Goal: Use online tool/utility: Utilize a website feature to perform a specific function

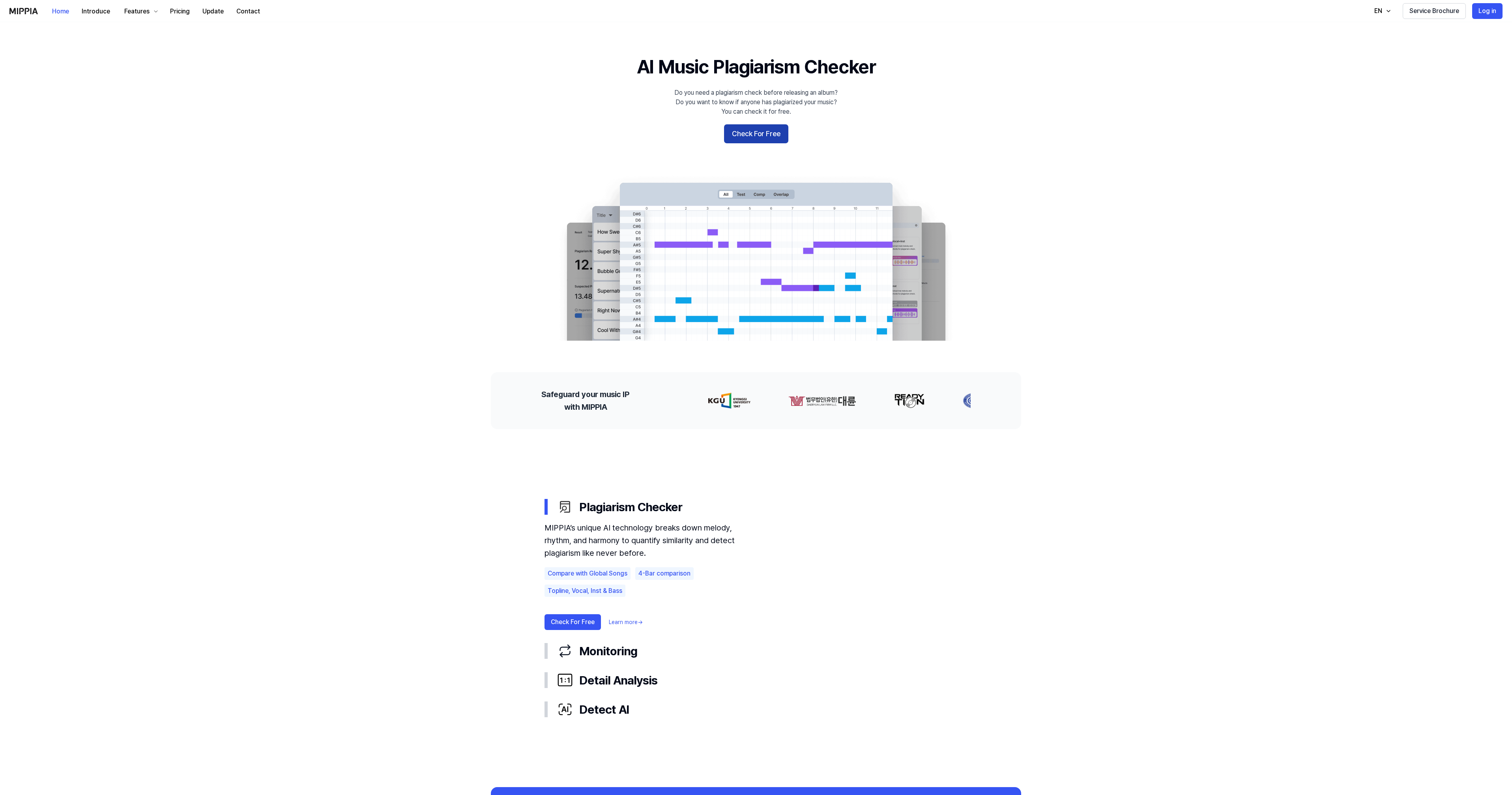
click at [758, 137] on button "Check For Free" at bounding box center [756, 133] width 64 height 19
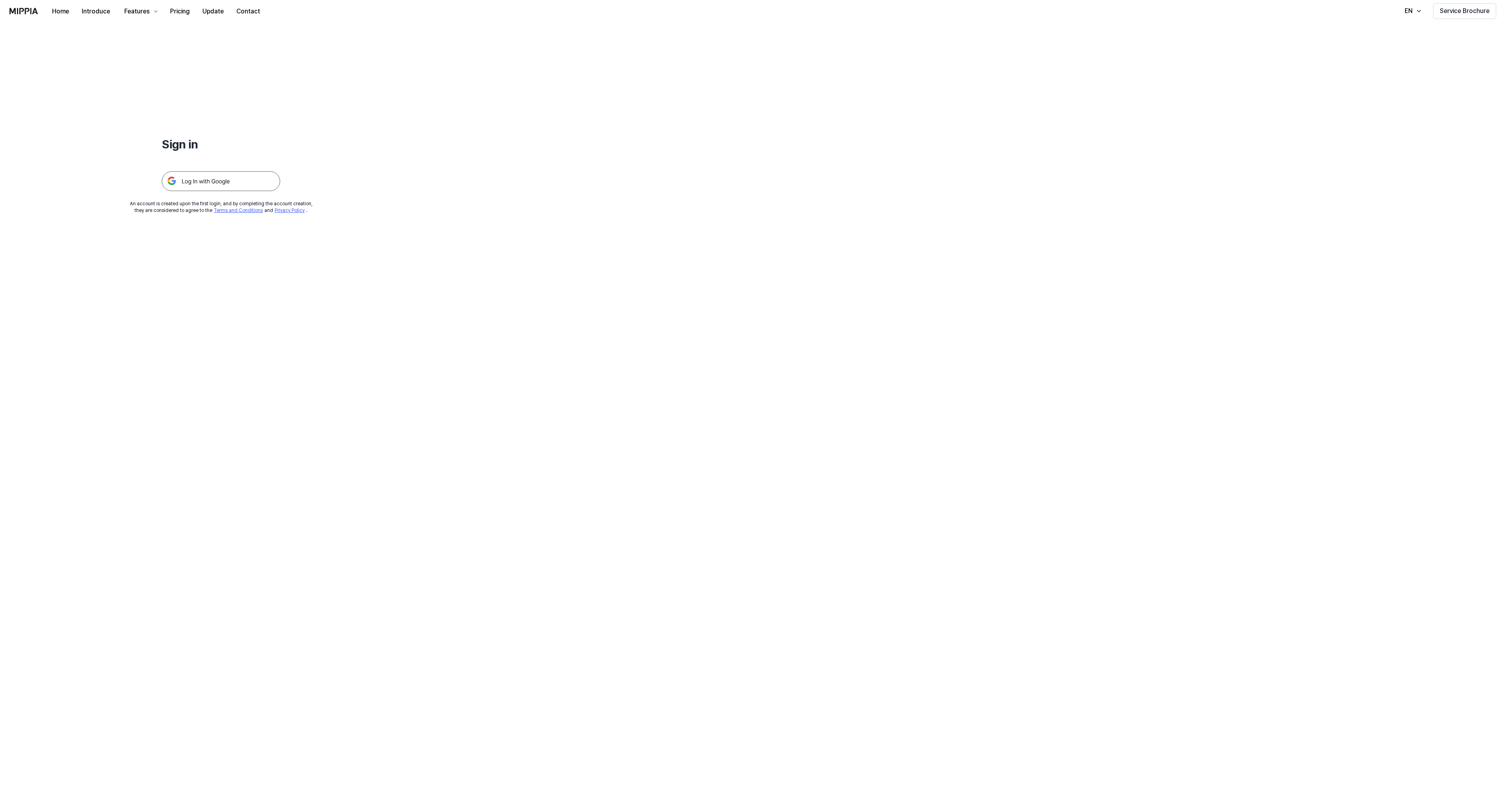
click at [239, 184] on img at bounding box center [221, 181] width 119 height 19
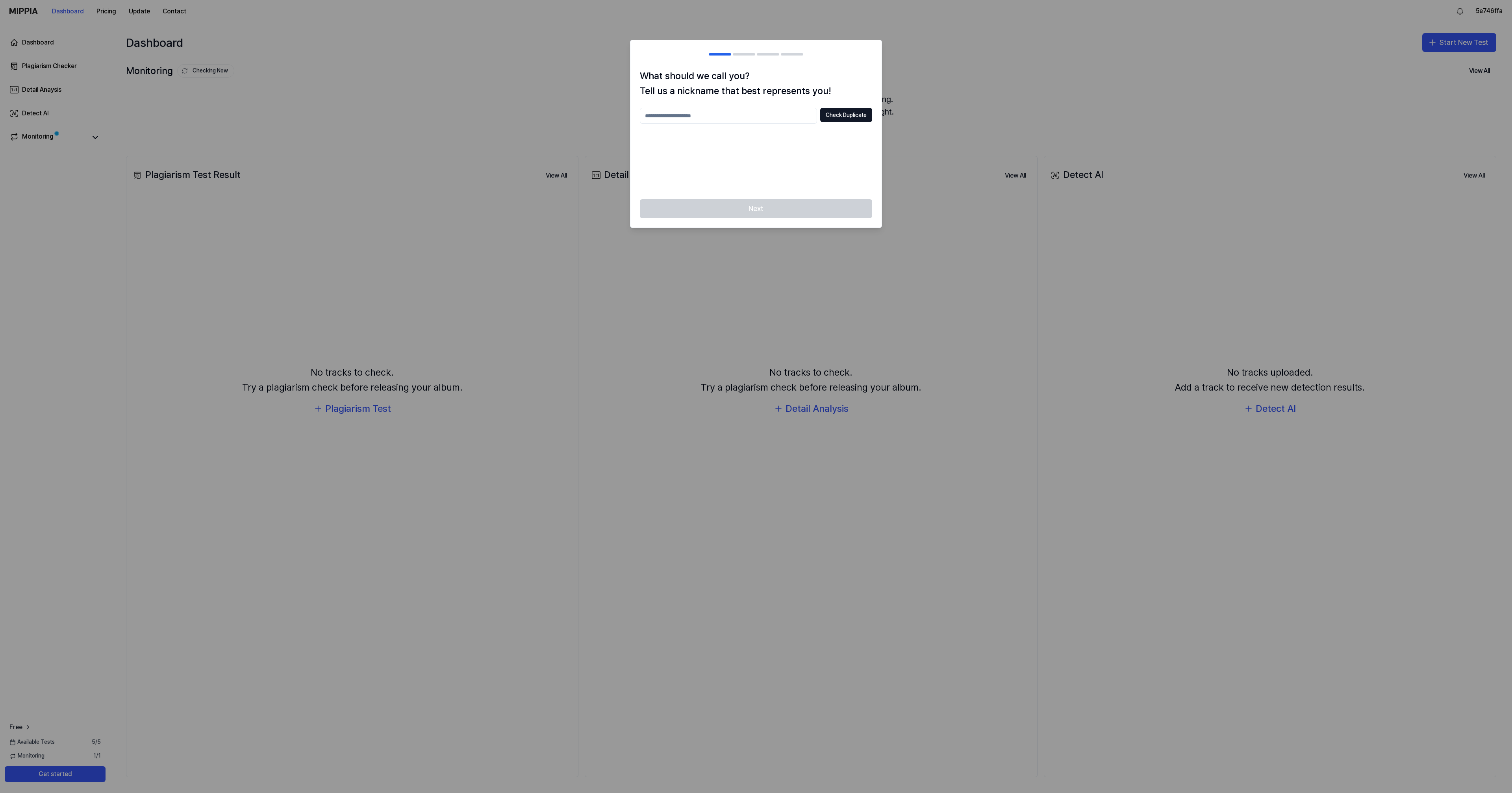
click at [661, 115] on input "text" at bounding box center [729, 116] width 177 height 16
type input "*"
type input "*******"
click at [842, 115] on button "Check Duplicate" at bounding box center [846, 115] width 52 height 14
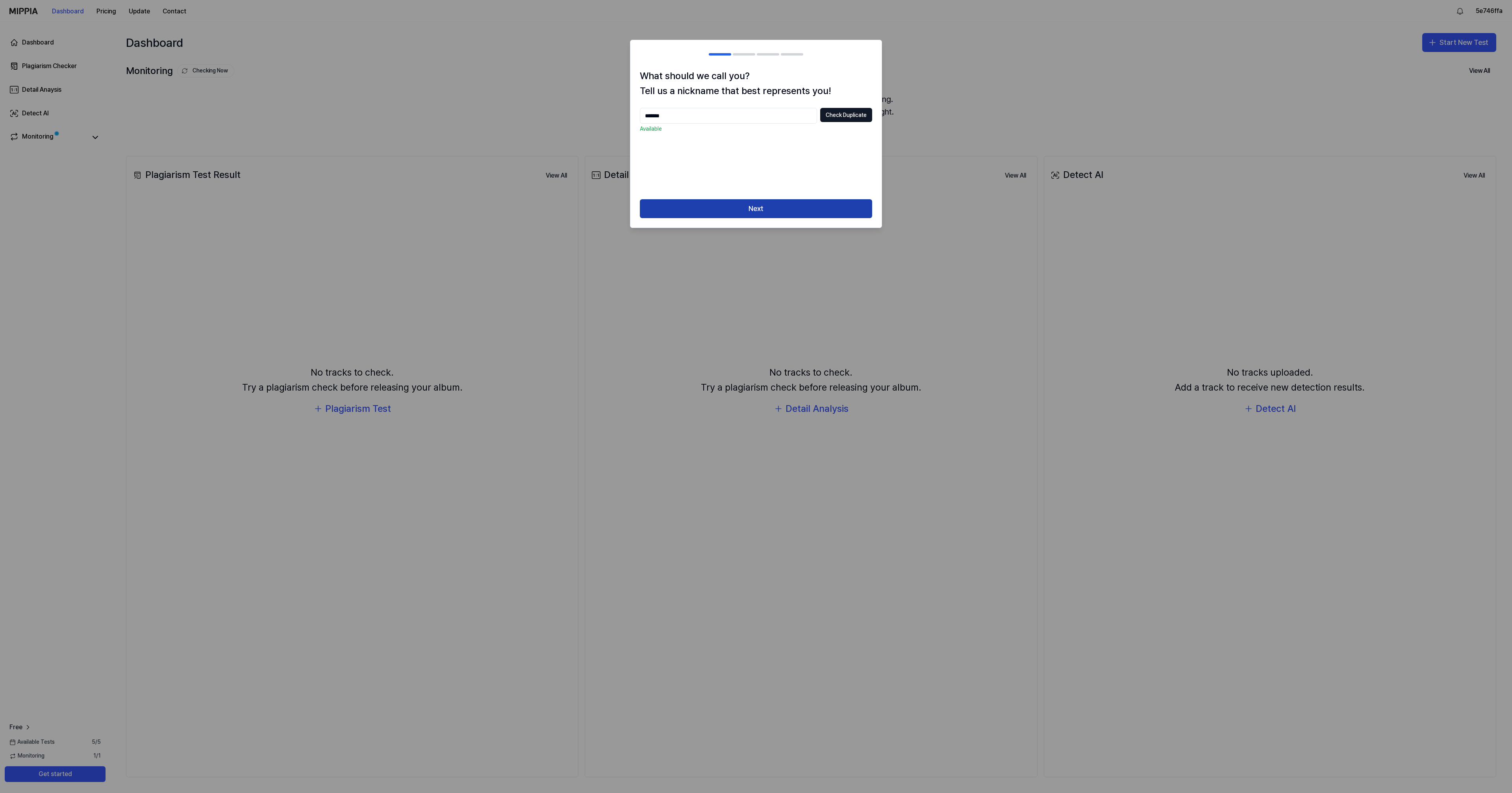
click at [764, 208] on button "Next" at bounding box center [756, 208] width 232 height 19
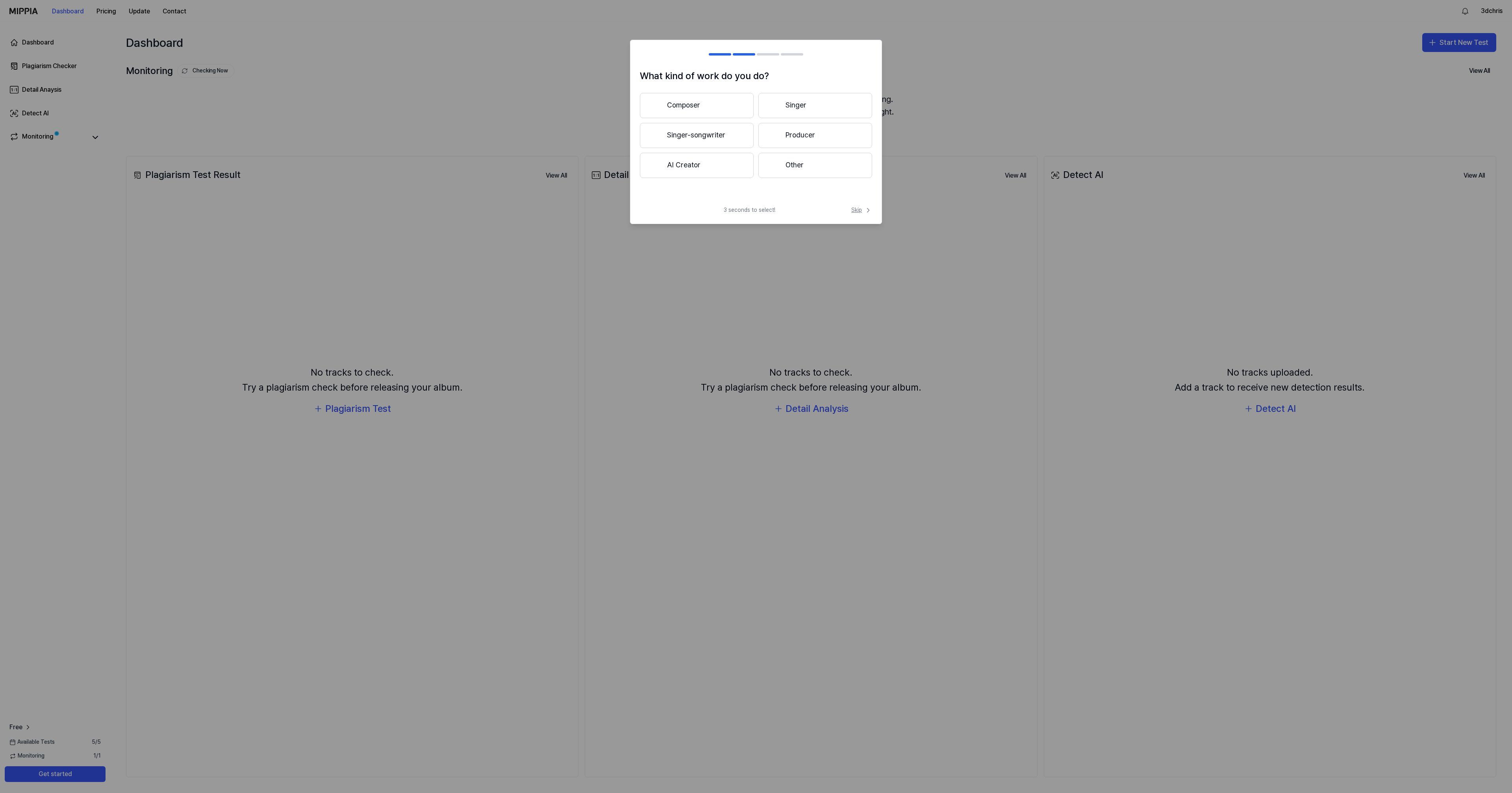
click at [857, 211] on span "Skip" at bounding box center [862, 210] width 21 height 8
click at [853, 204] on span "Skip" at bounding box center [860, 201] width 22 height 10
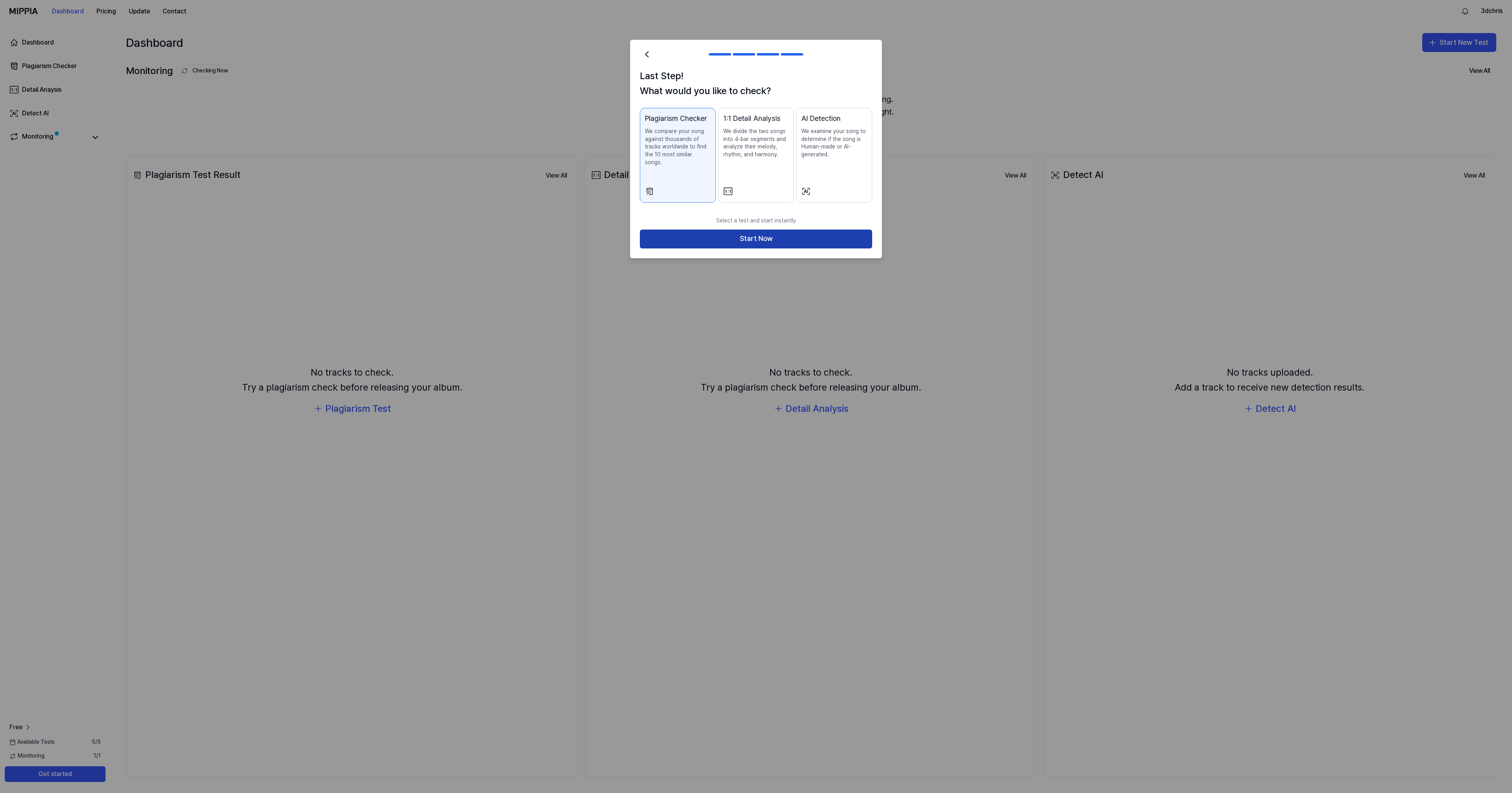
click at [785, 229] on button "Start Now" at bounding box center [756, 238] width 232 height 19
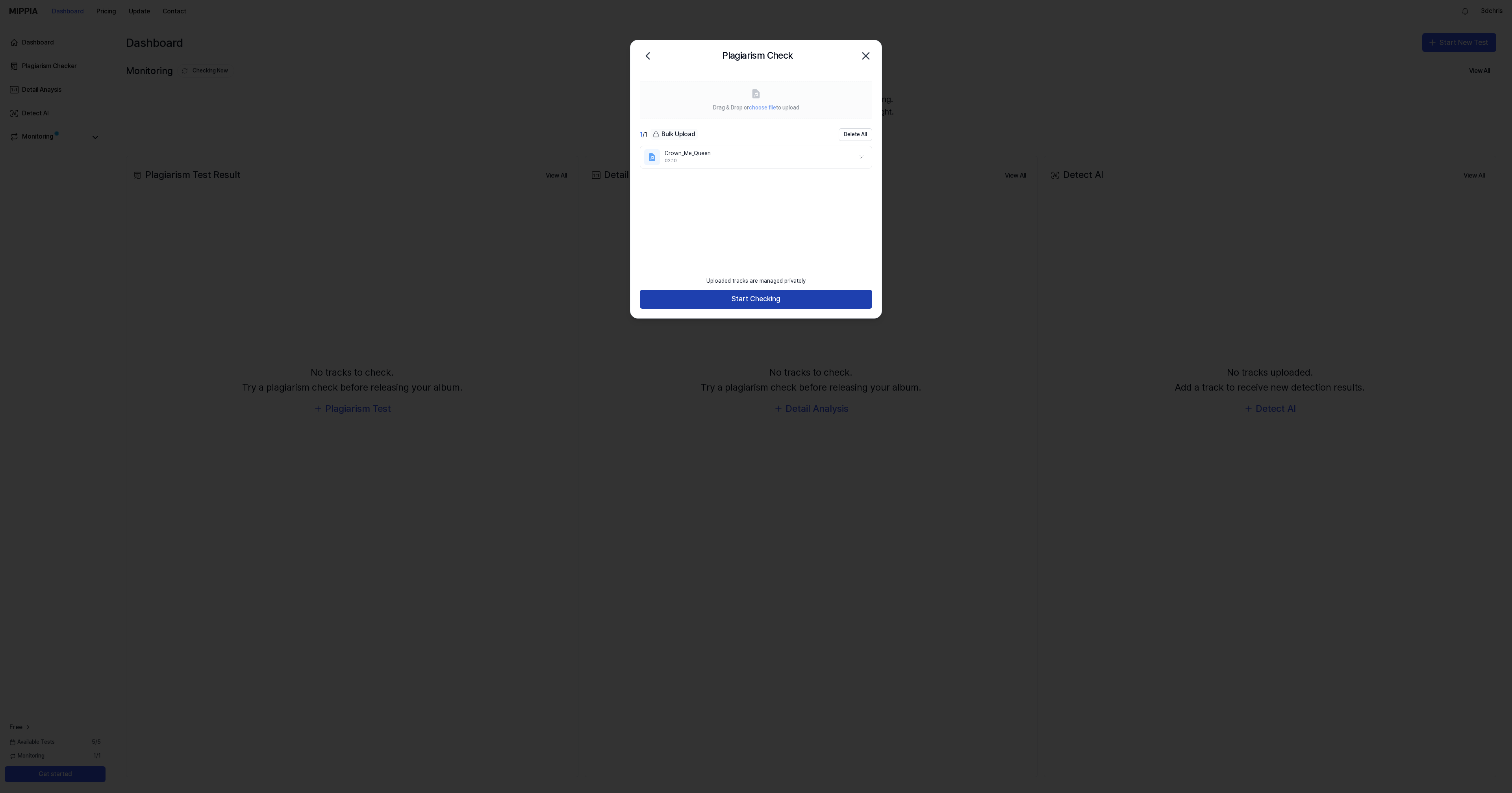
click at [768, 298] on button "Start Checking" at bounding box center [756, 299] width 232 height 19
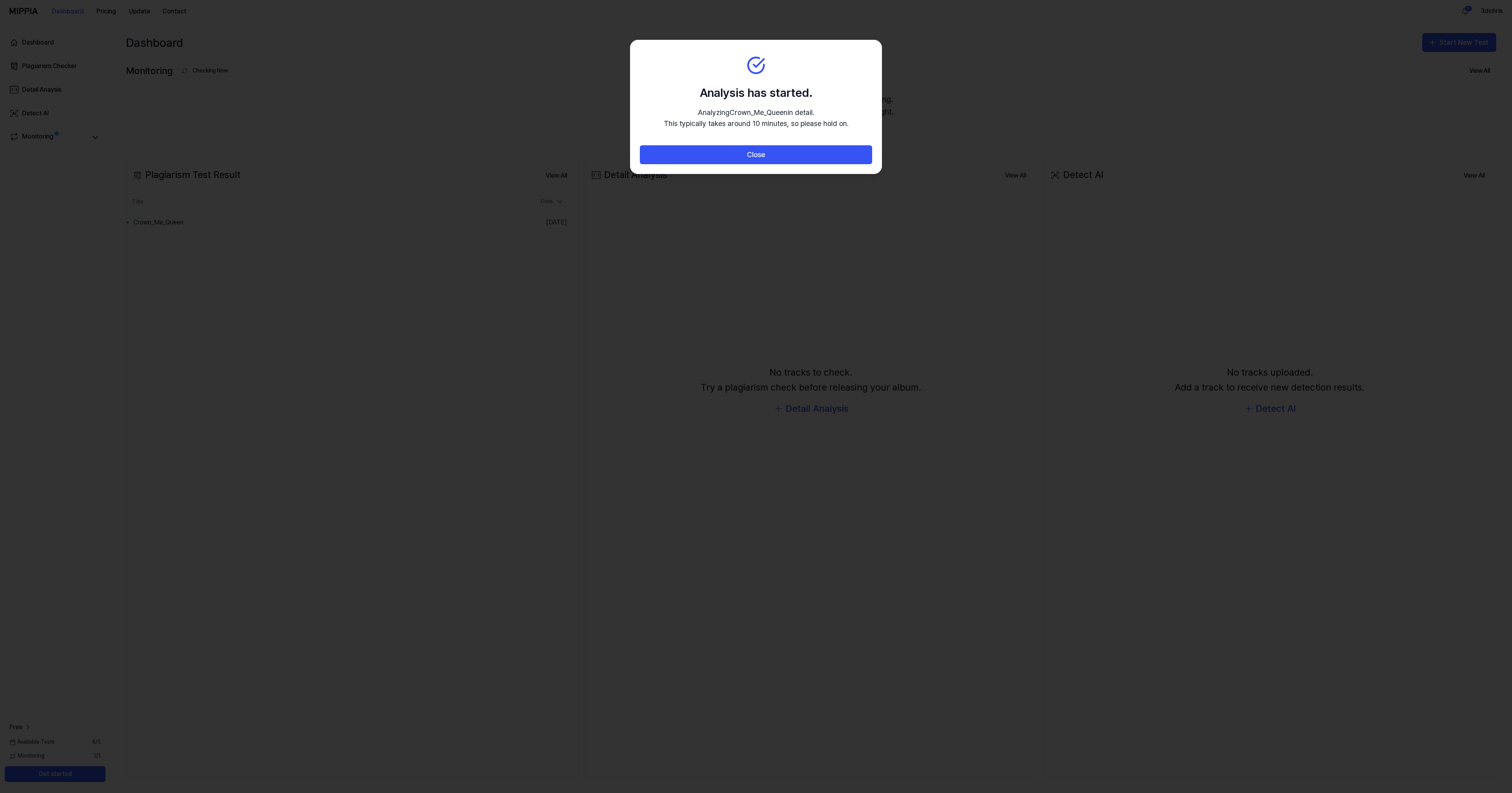
click at [936, 228] on div at bounding box center [756, 396] width 1512 height 793
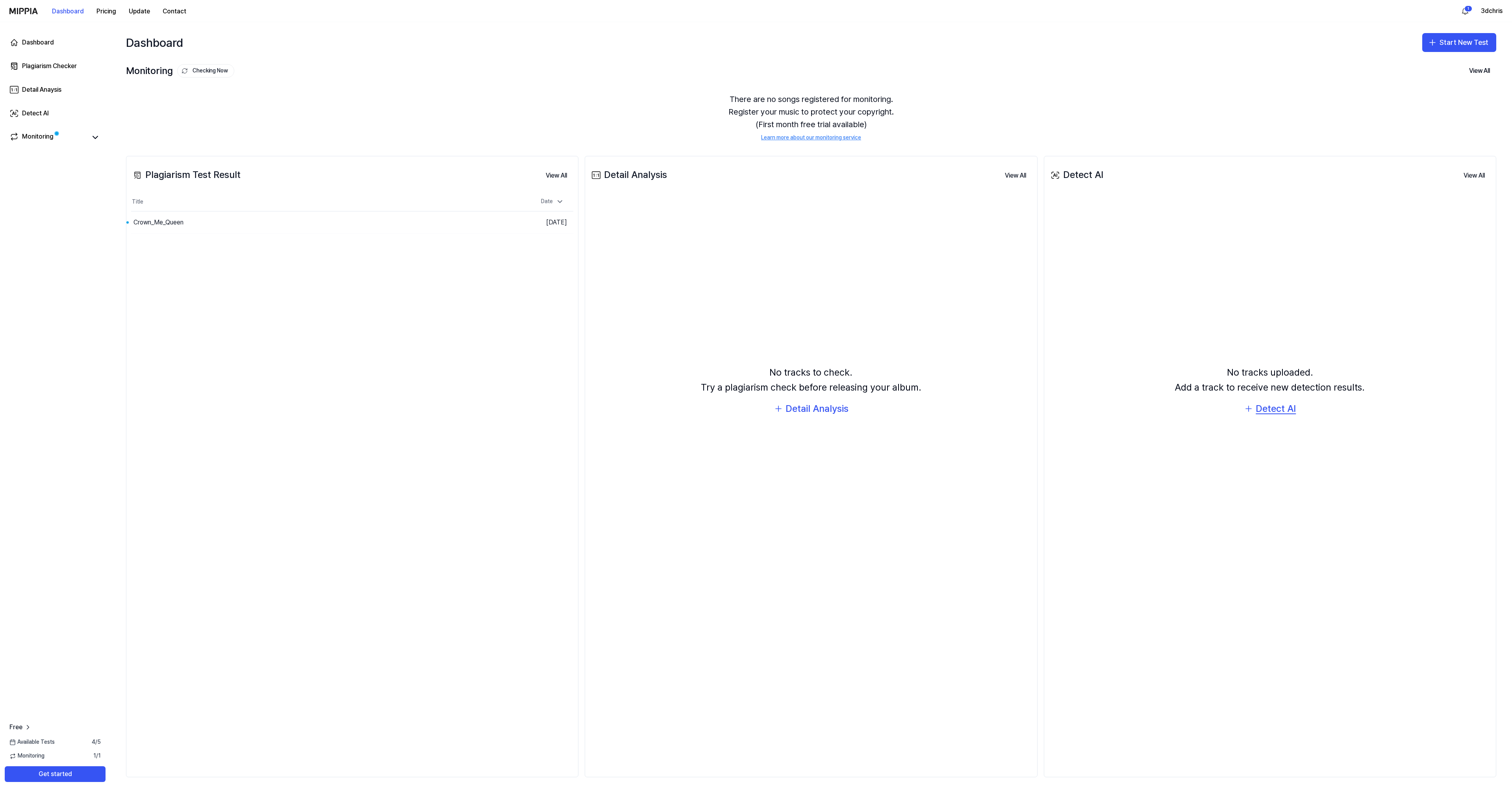
click at [1275, 407] on div "Detect AI" at bounding box center [1275, 408] width 40 height 15
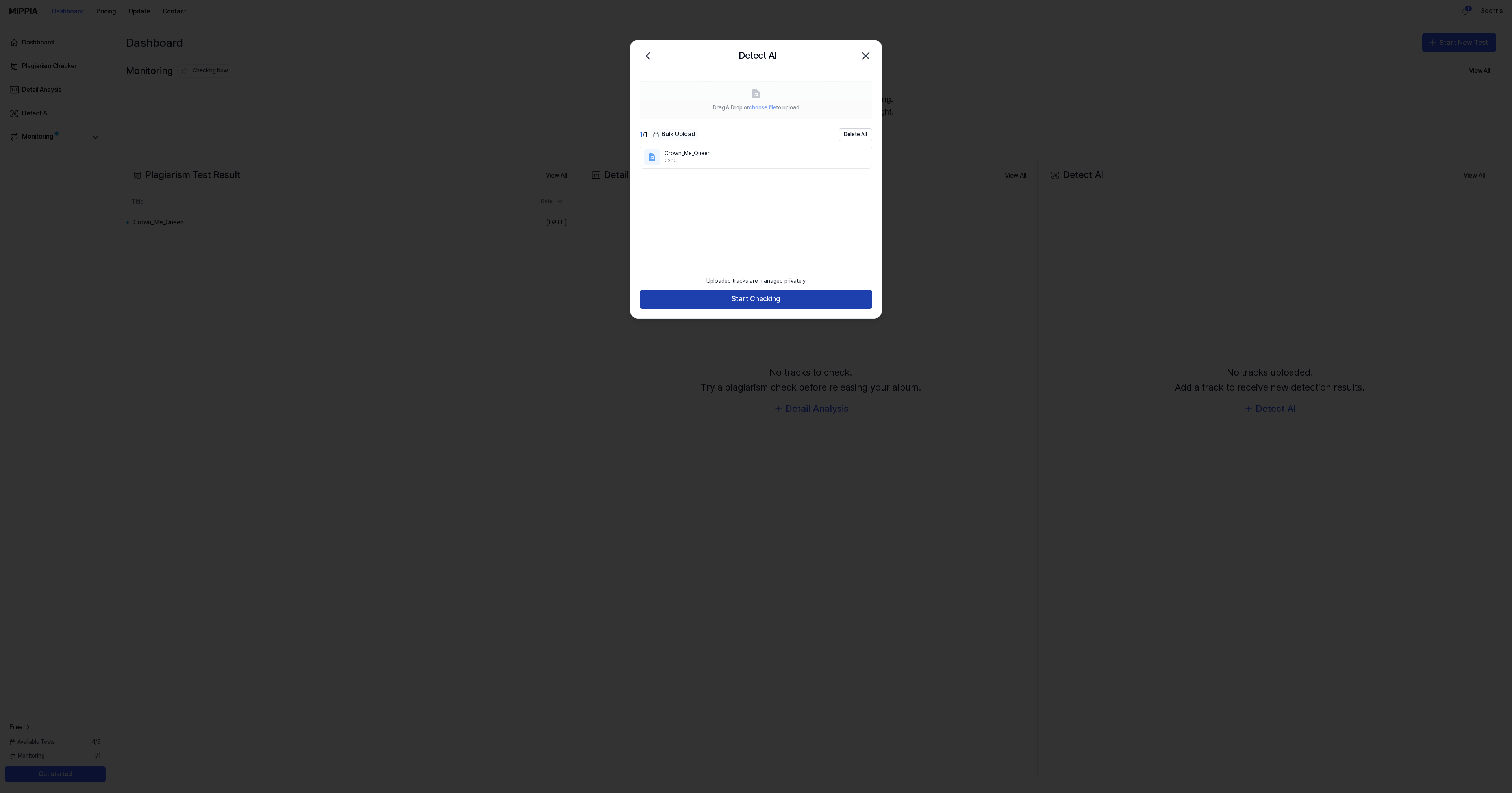
click at [770, 299] on button "Start Checking" at bounding box center [756, 299] width 232 height 19
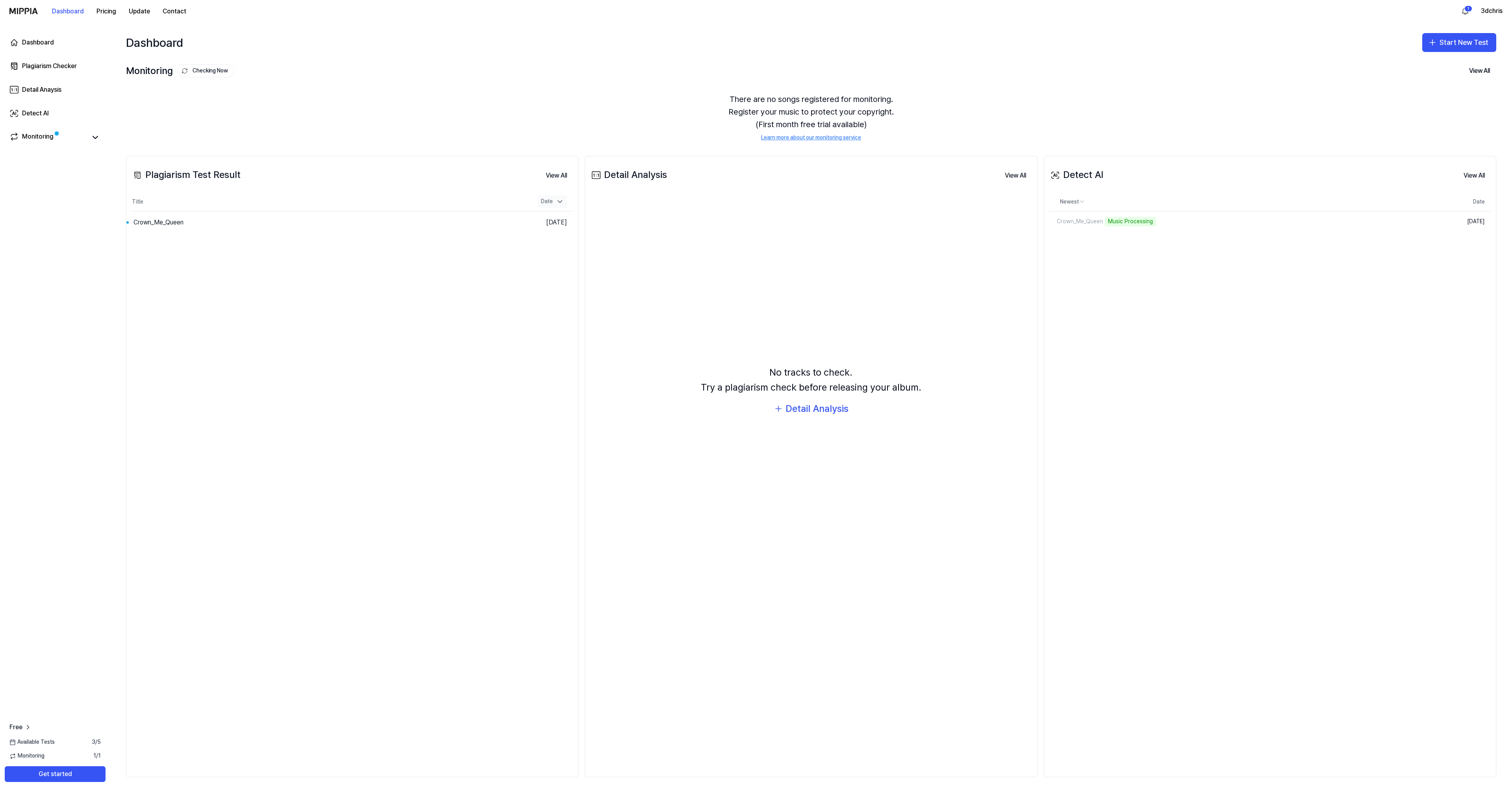
click at [561, 201] on icon at bounding box center [560, 201] width 4 height 2
click at [558, 177] on button "View All" at bounding box center [556, 175] width 34 height 16
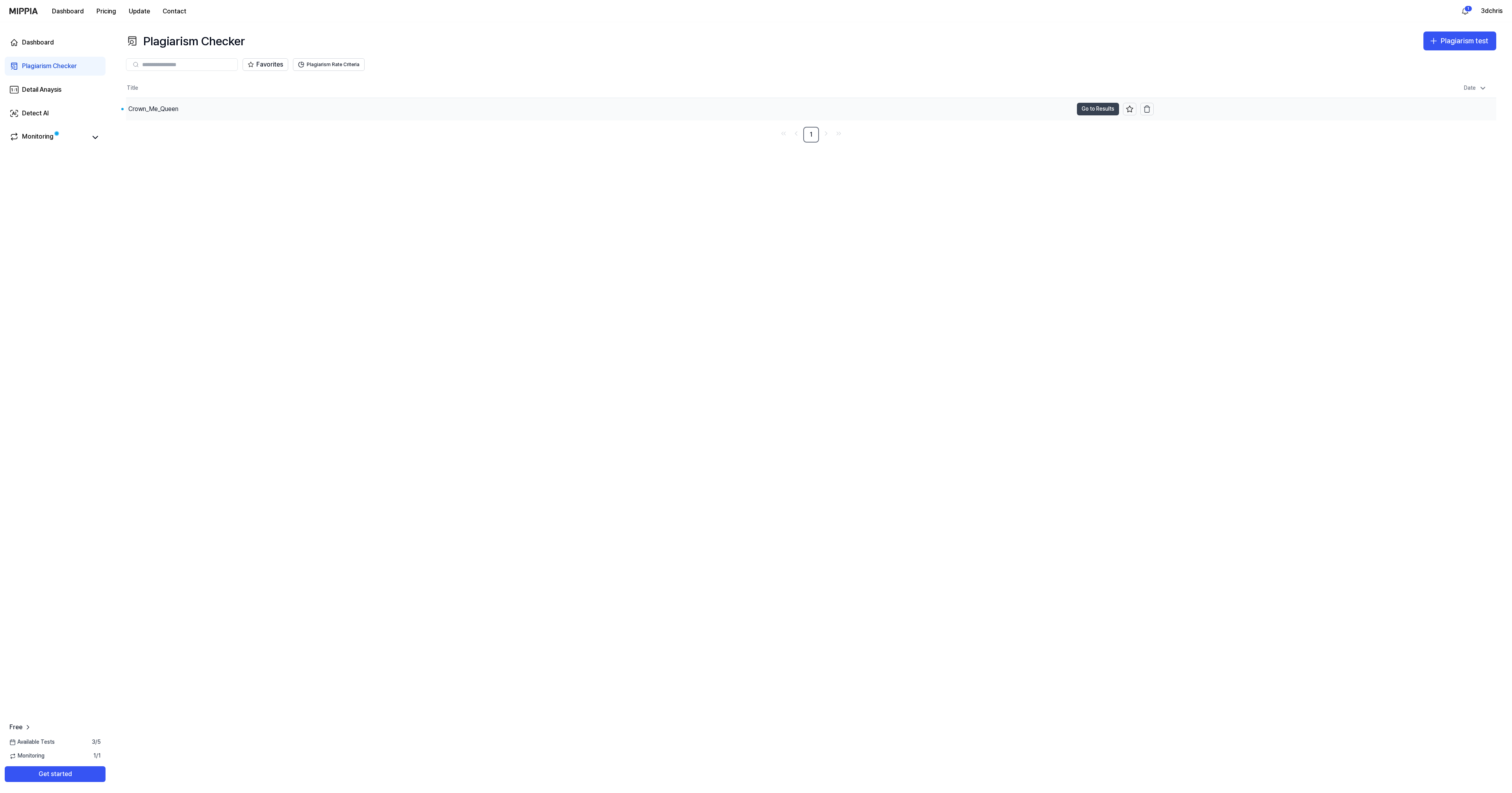
click at [1092, 107] on button "Go to Results" at bounding box center [1098, 109] width 42 height 13
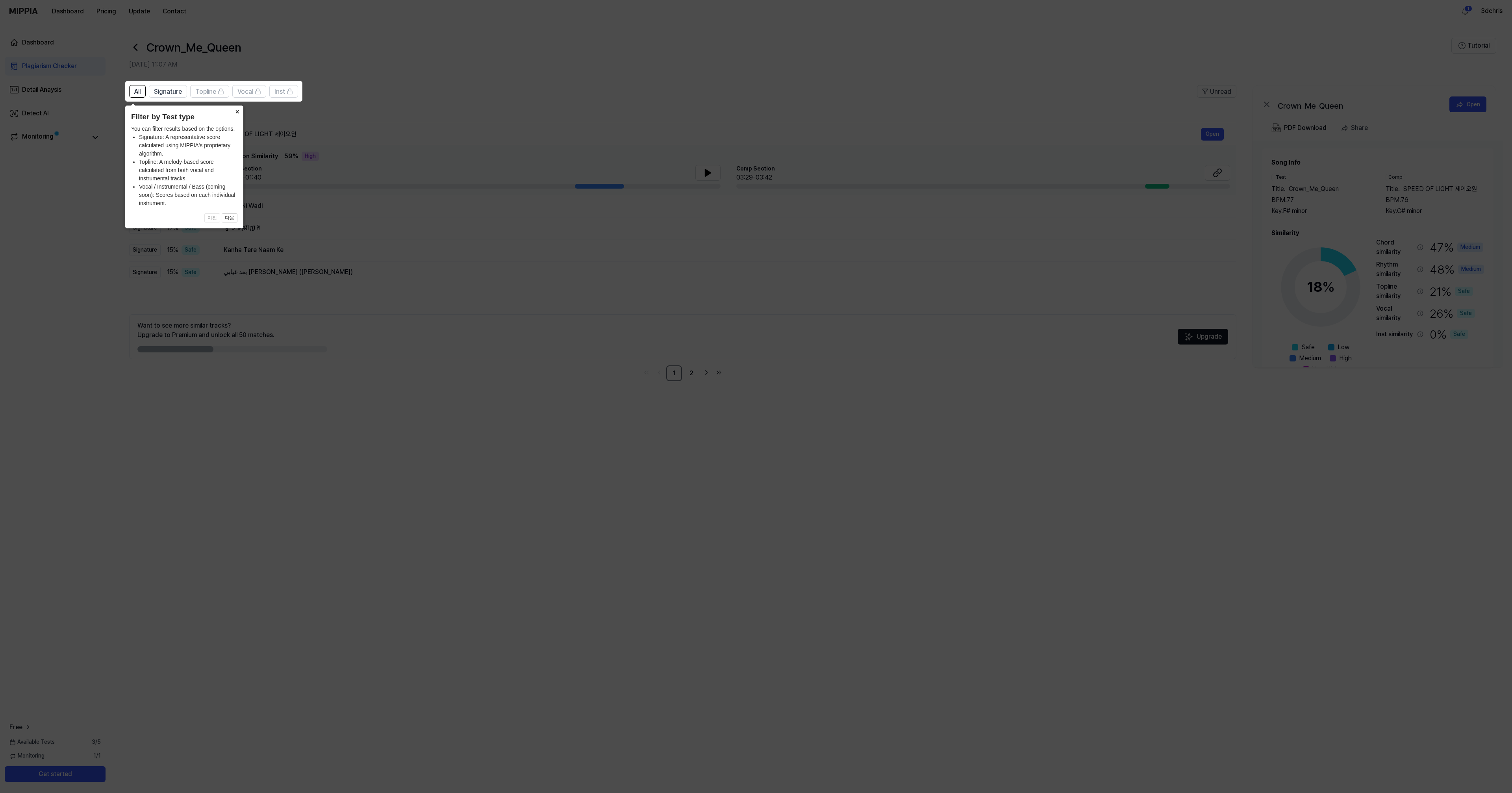
click at [238, 110] on button "×" at bounding box center [237, 111] width 13 height 11
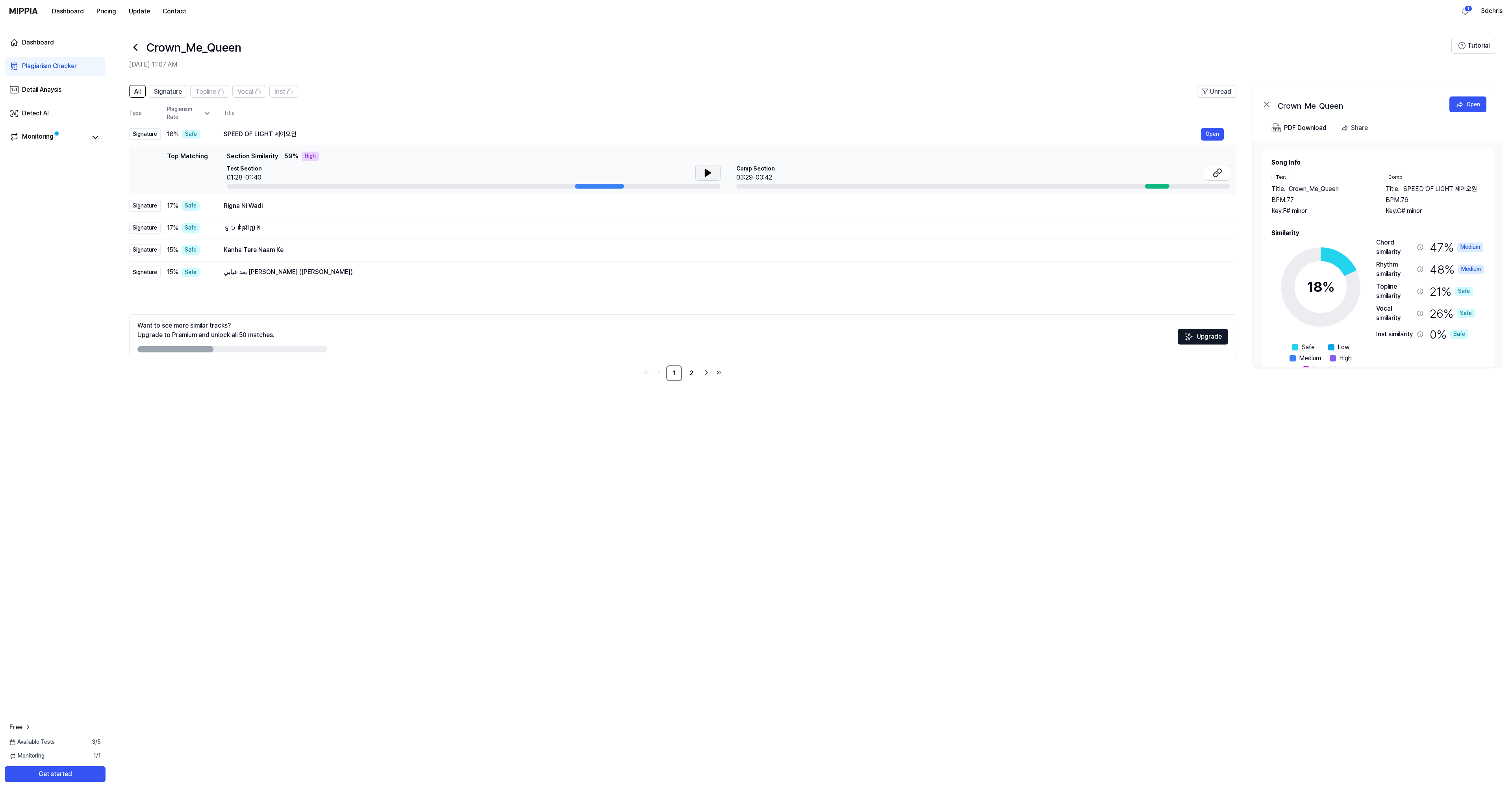
click at [709, 176] on icon at bounding box center [708, 173] width 10 height 10
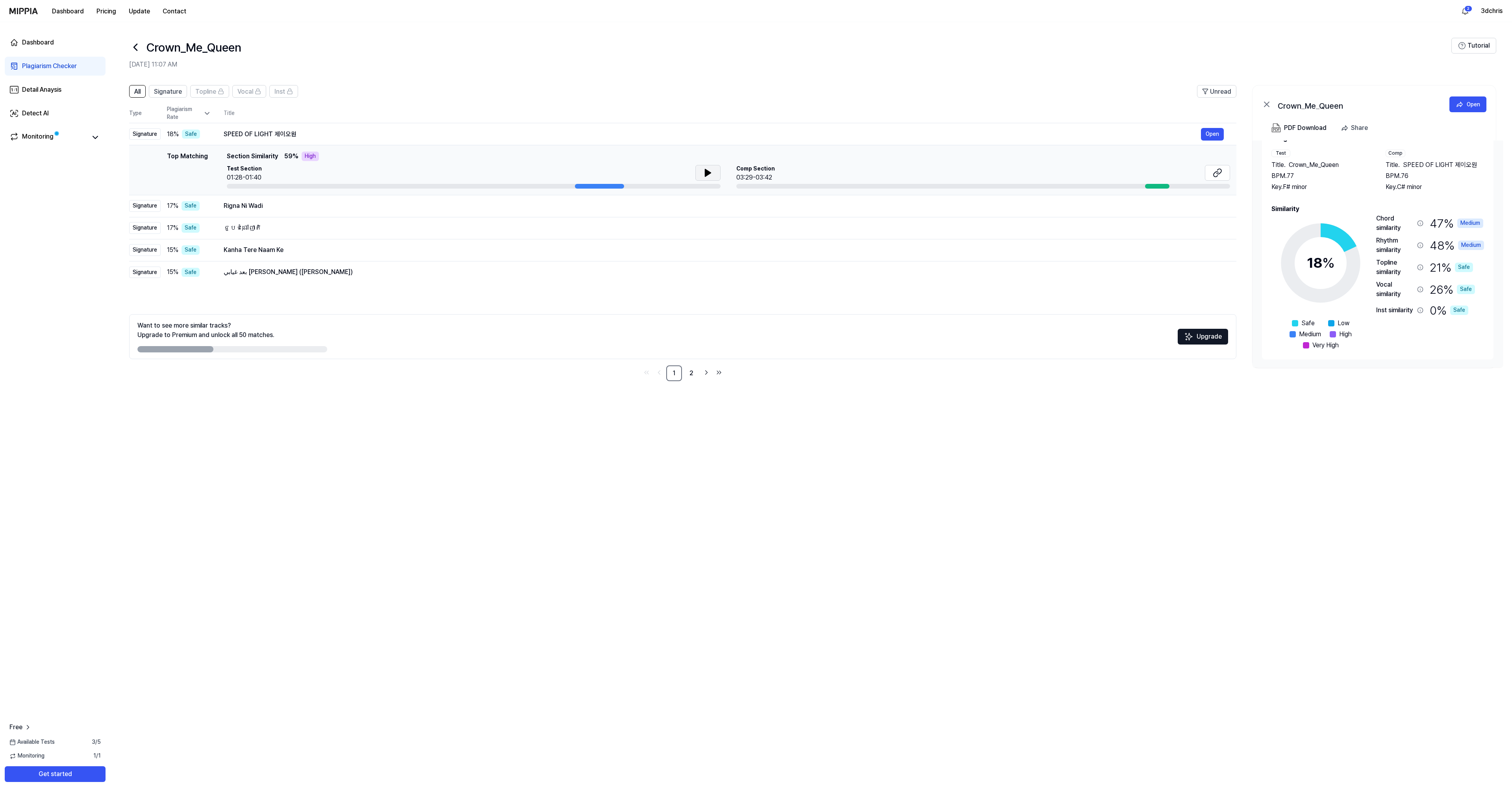
click at [705, 172] on icon at bounding box center [707, 173] width 5 height 7
click at [257, 134] on div "SPEED OF LIGHT 제이오원" at bounding box center [712, 134] width 977 height 10
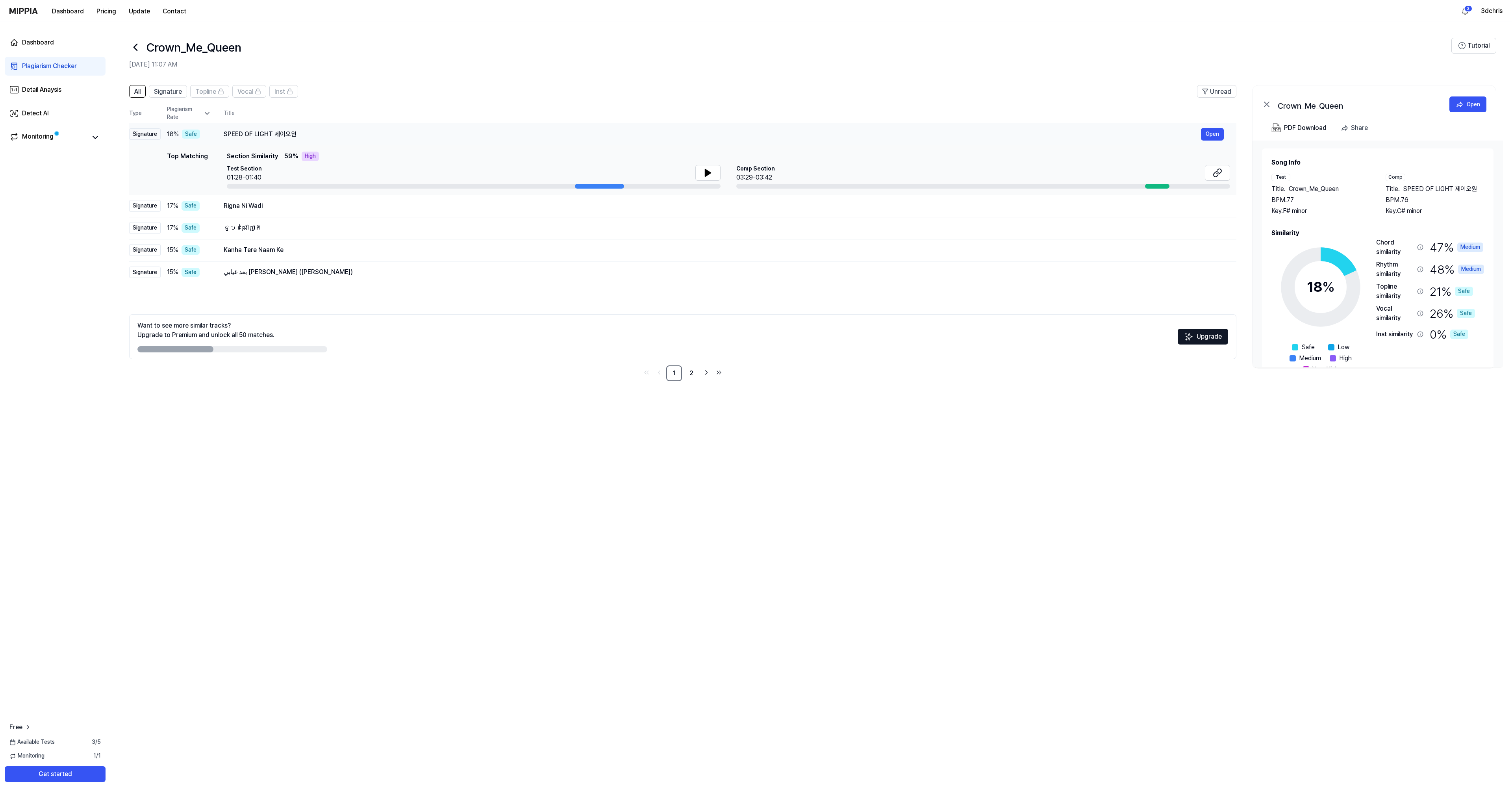
click at [273, 135] on div "SPEED OF LIGHT 제이오원" at bounding box center [712, 134] width 977 height 10
click at [1471, 104] on div "Open" at bounding box center [1473, 104] width 13 height 8
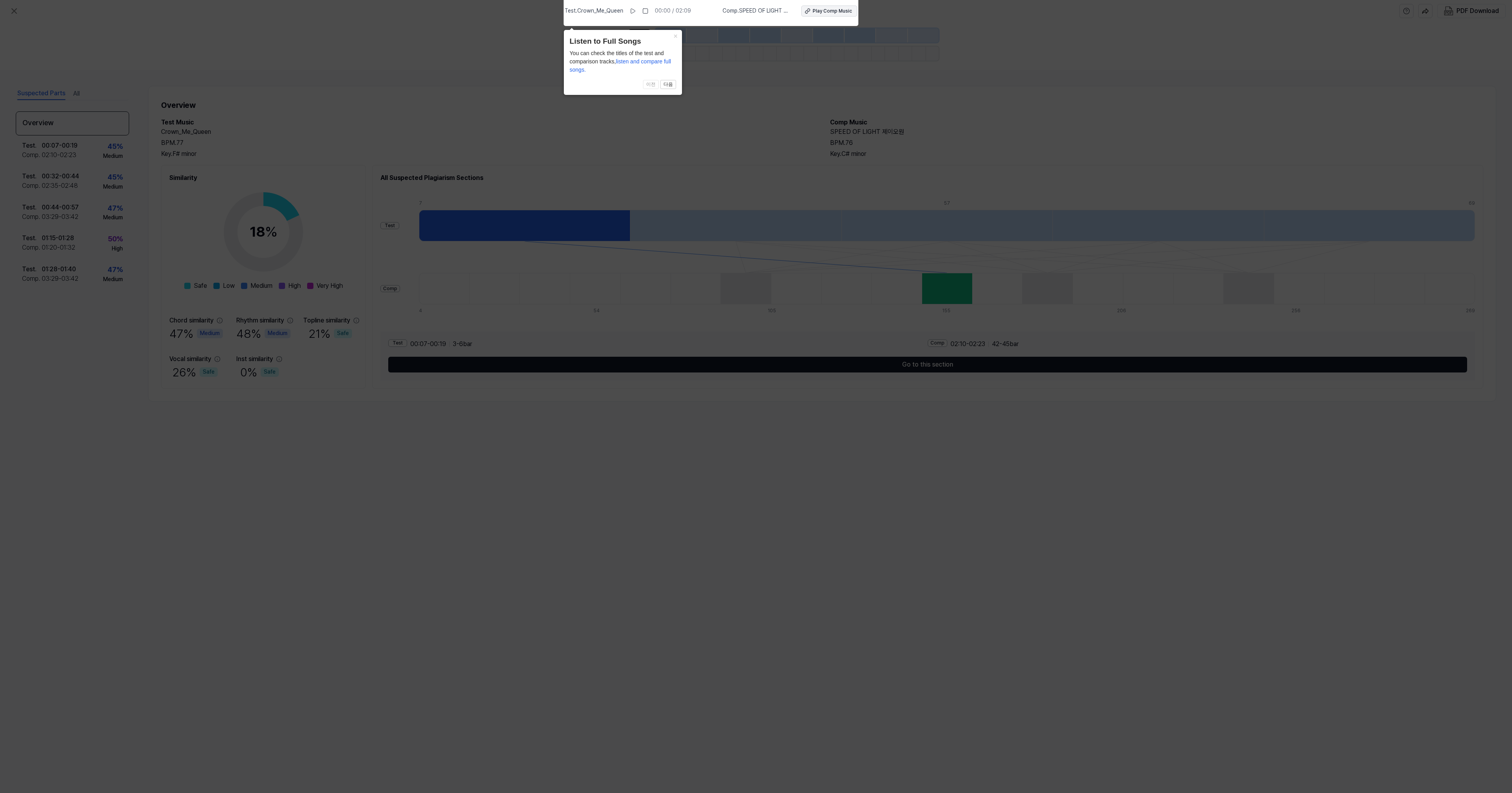
click at [815, 8] on div "Play Comp Music" at bounding box center [832, 11] width 39 height 7
click at [636, 8] on icon at bounding box center [633, 11] width 6 height 6
click at [647, 10] on rect at bounding box center [646, 11] width 5 height 5
click at [508, 144] on icon at bounding box center [756, 394] width 1512 height 797
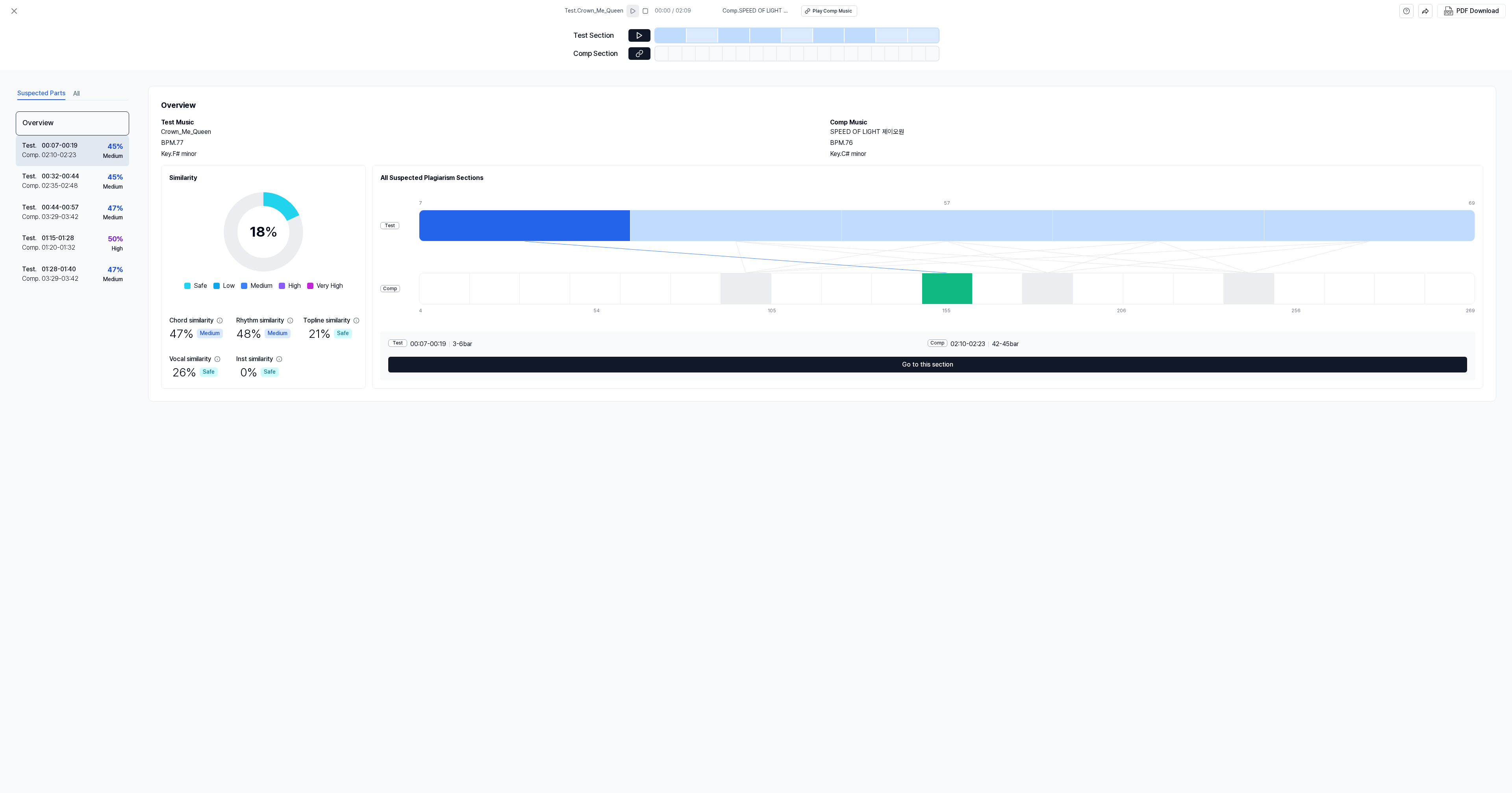
click at [56, 150] on div "00:07 - 00:19" at bounding box center [59, 146] width 36 height 10
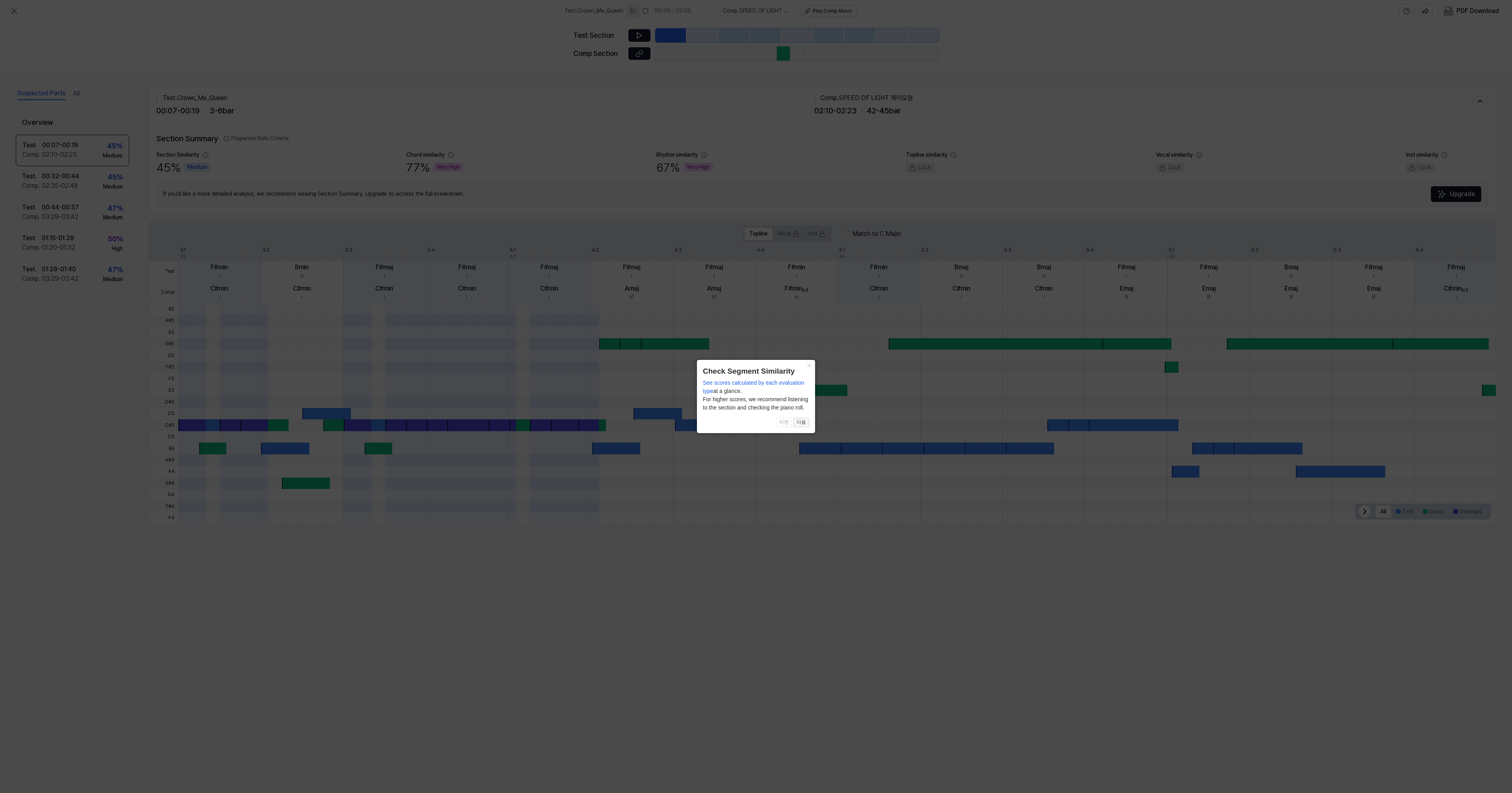
click at [803, 422] on button "다음" at bounding box center [802, 423] width 16 height 10
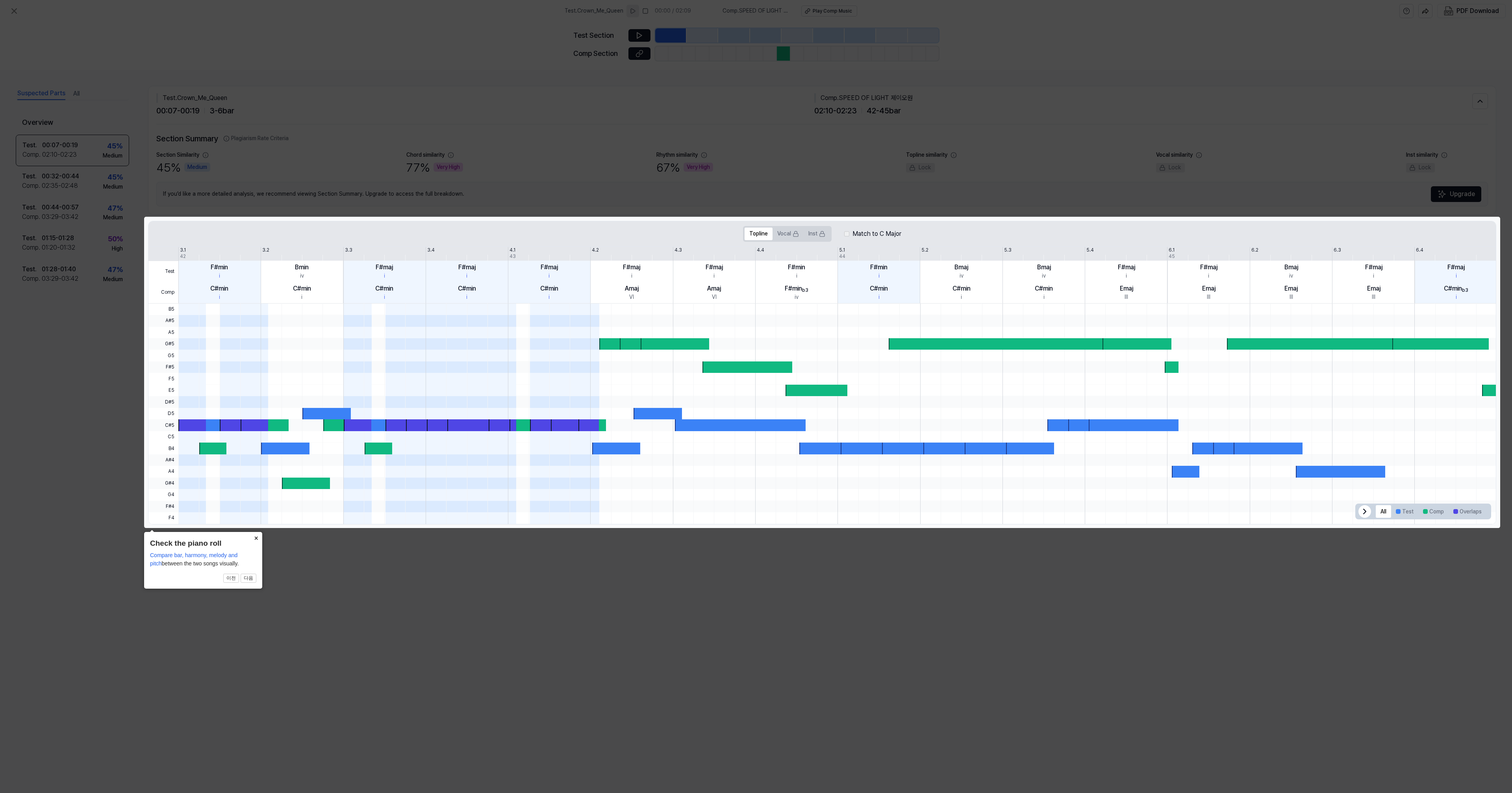
click at [255, 534] on button "×" at bounding box center [255, 538] width 13 height 11
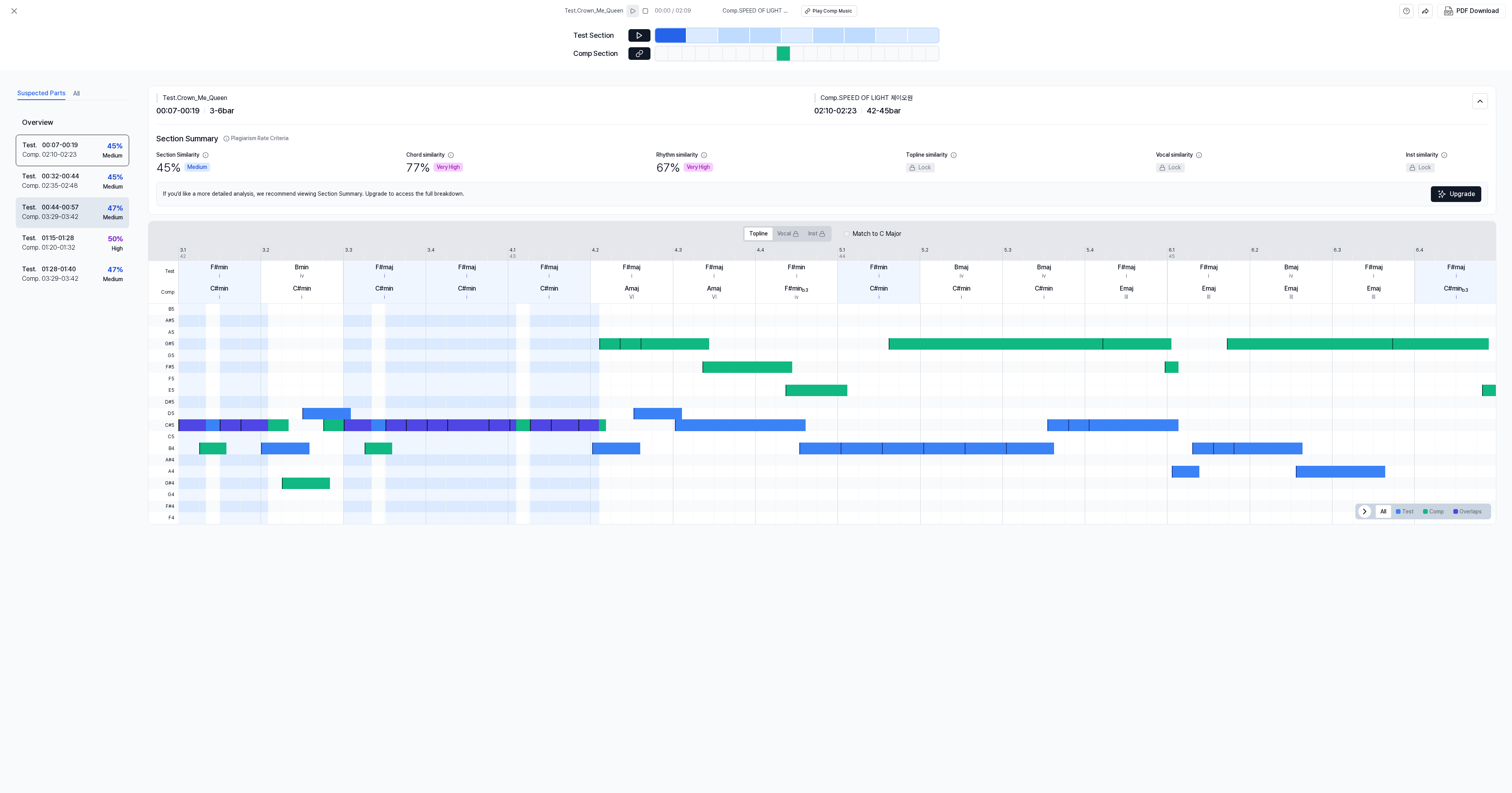
click at [49, 207] on div "00:44 - 00:57" at bounding box center [60, 208] width 37 height 10
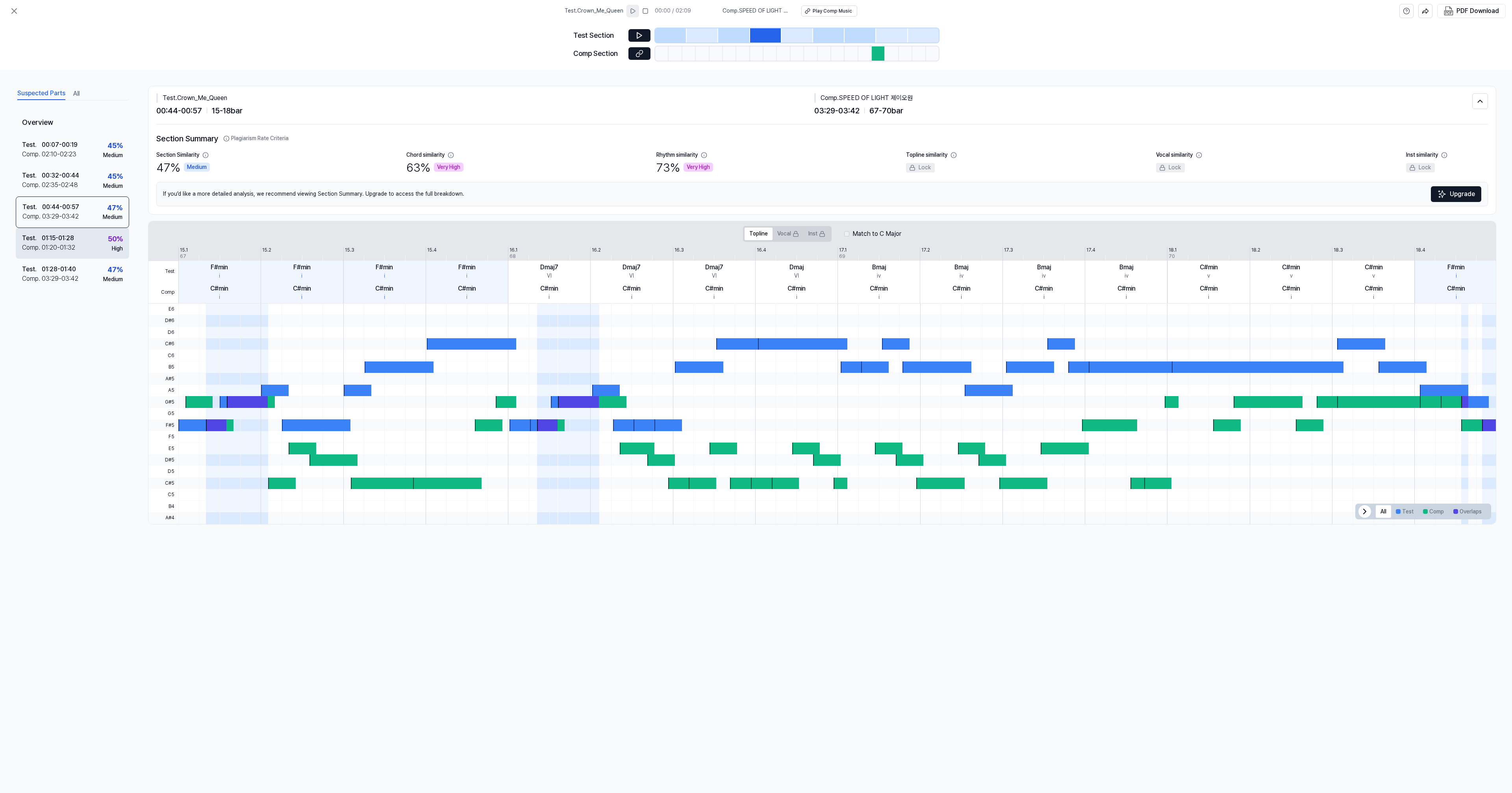
click at [50, 236] on div "01:15 - 01:28" at bounding box center [58, 238] width 32 height 10
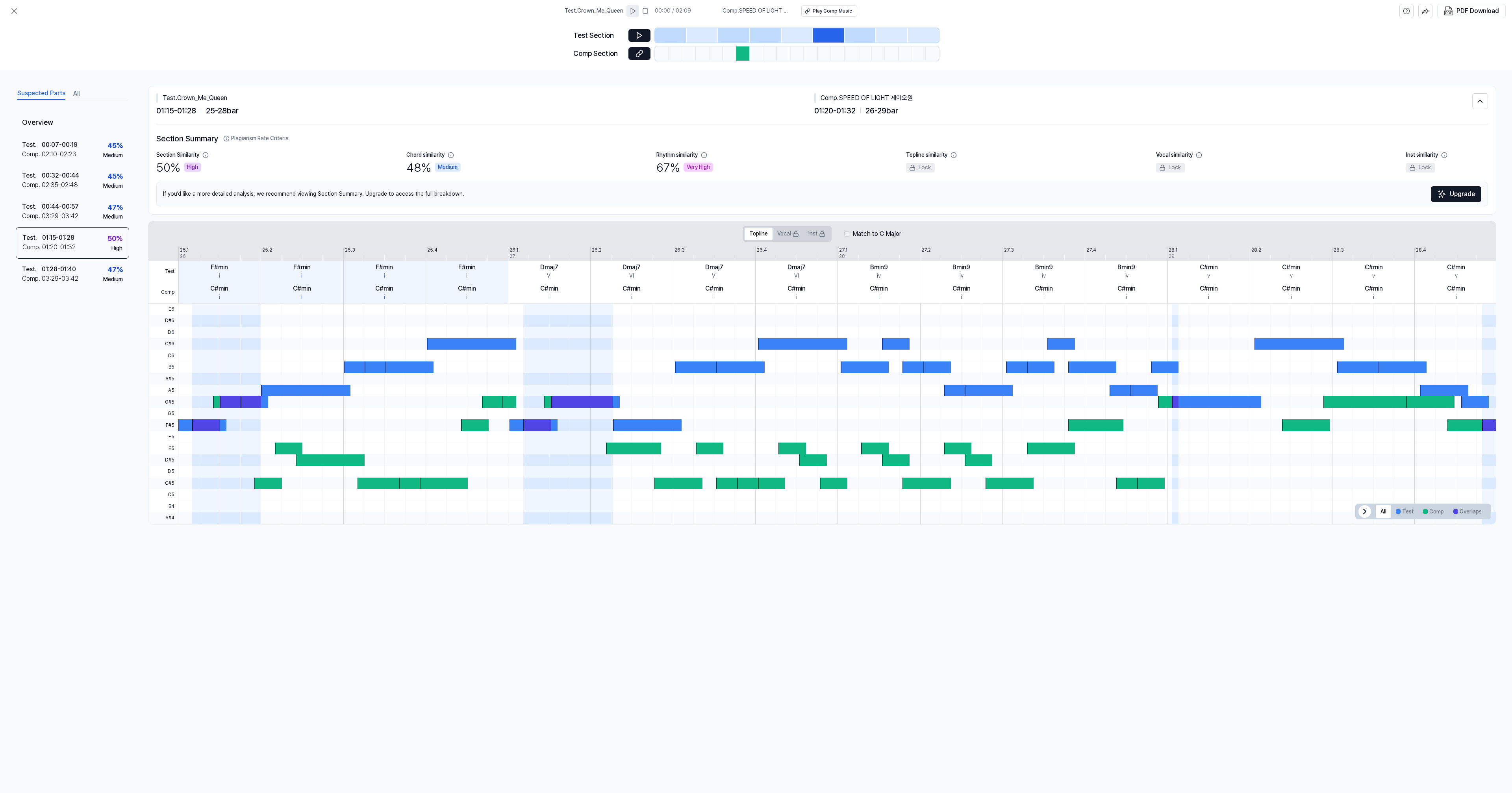
click at [534, 425] on div at bounding box center [536, 425] width 27 height 12
click at [567, 396] on span at bounding box center [582, 390] width 62 height 12
click at [1366, 511] on icon at bounding box center [1365, 511] width 10 height 10
click at [1473, 509] on span "All Test Comp Overlaps" at bounding box center [1481, 511] width 19 height 16
click at [1467, 510] on button "Overlaps" at bounding box center [1467, 511] width 38 height 13
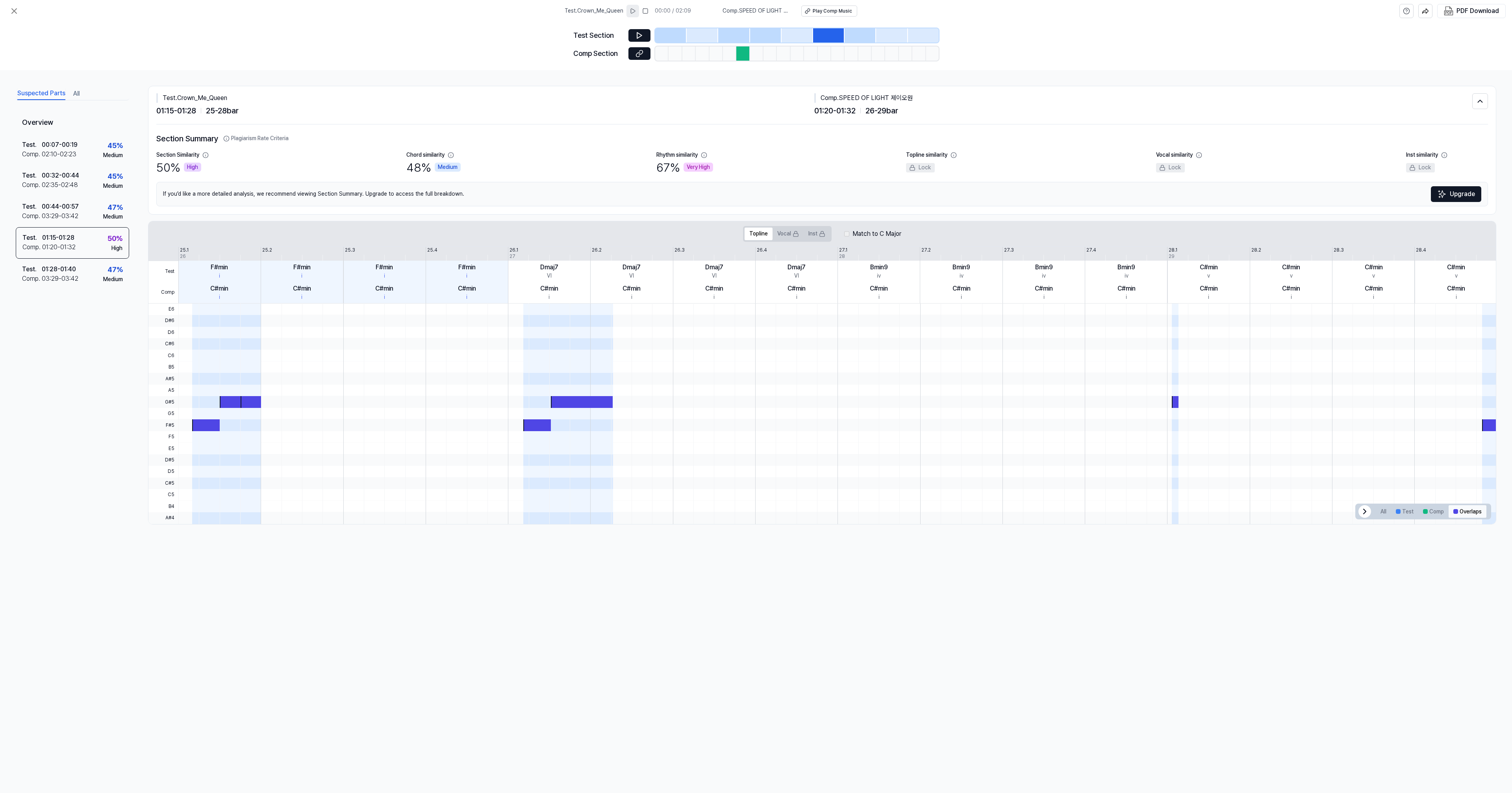
click at [1467, 509] on button "Overlaps" at bounding box center [1467, 511] width 38 height 13
click at [1439, 508] on button "Comp" at bounding box center [1433, 511] width 30 height 13
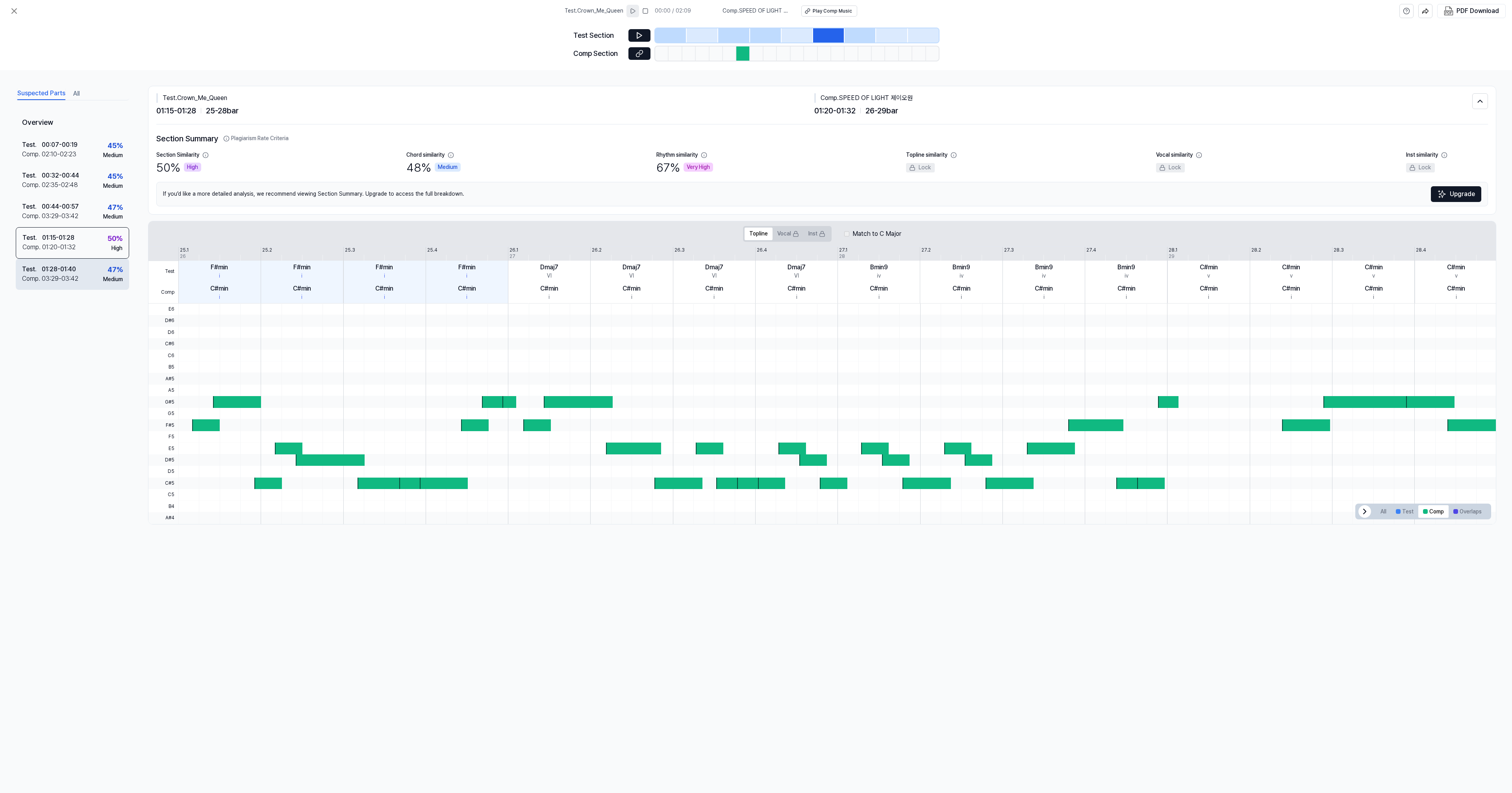
click at [55, 272] on div "01:28 - 01:40" at bounding box center [59, 269] width 34 height 10
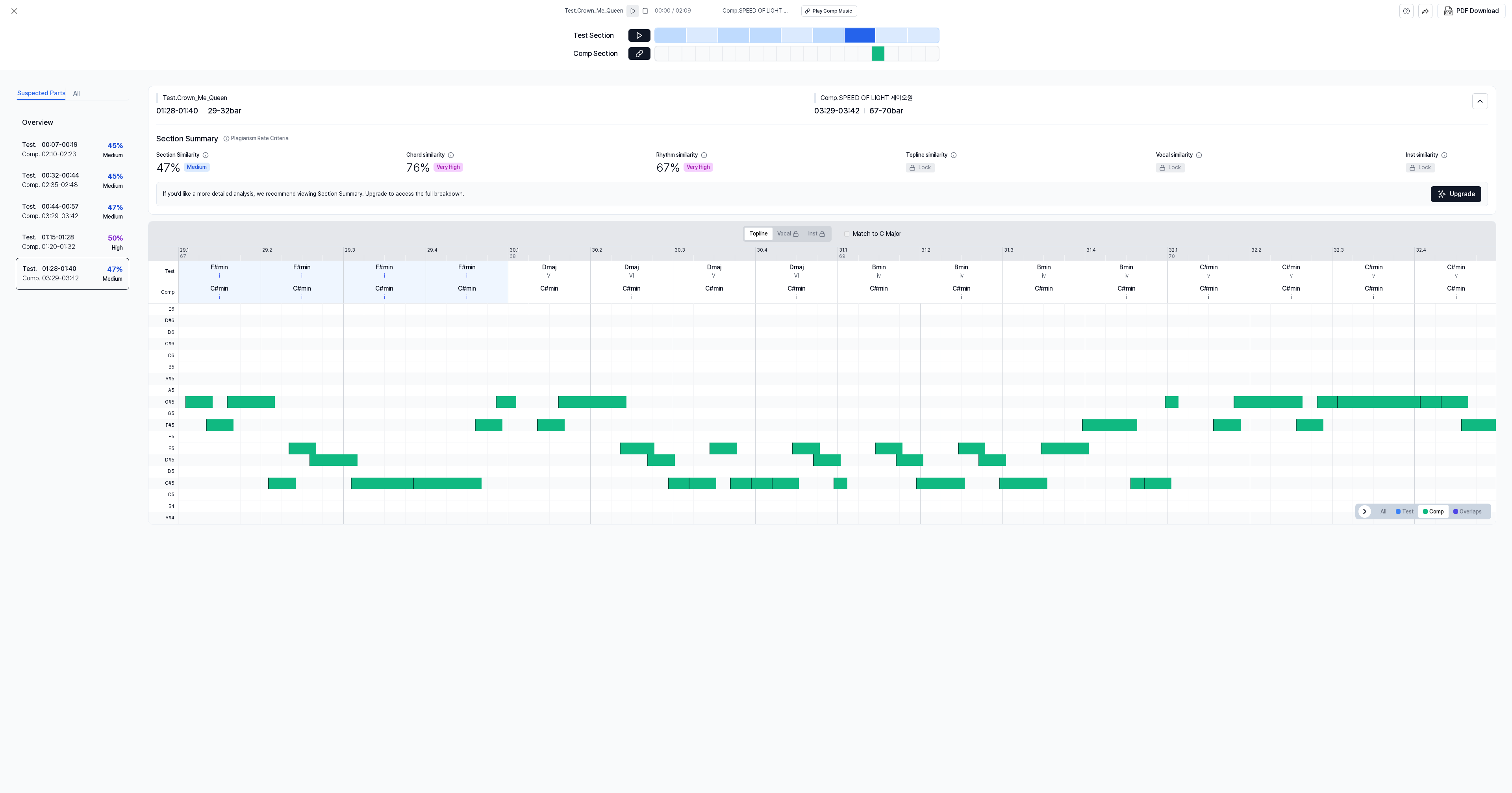
click at [75, 95] on button "All" at bounding box center [76, 93] width 6 height 13
click at [39, 397] on div "Comp ." at bounding box center [31, 399] width 19 height 12
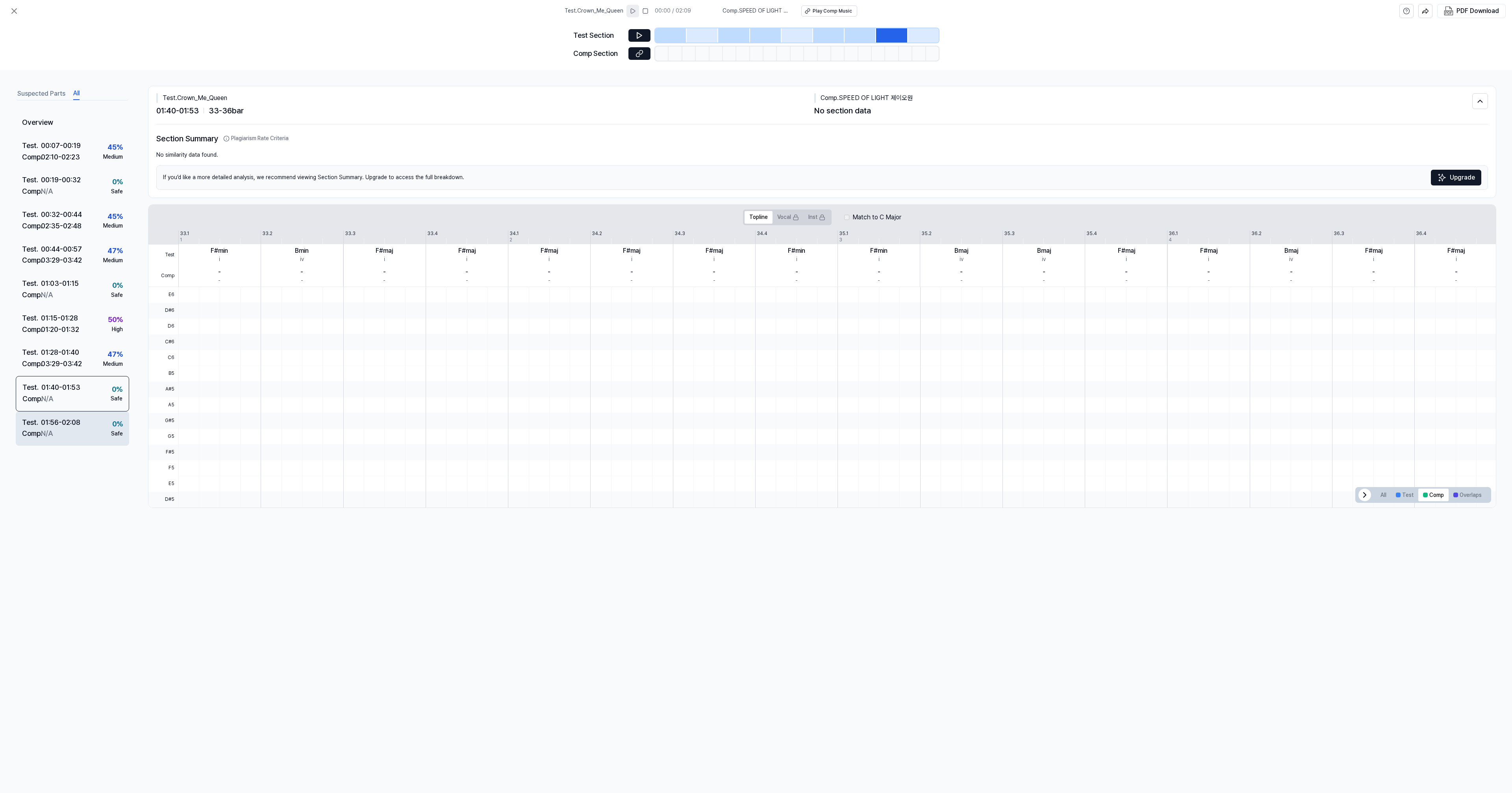
click at [38, 415] on div "Test . 01:56 - 02:08 Comp . N/A 0 % Safe" at bounding box center [72, 428] width 113 height 35
click at [68, 151] on div "00:07 - 00:19" at bounding box center [61, 146] width 40 height 12
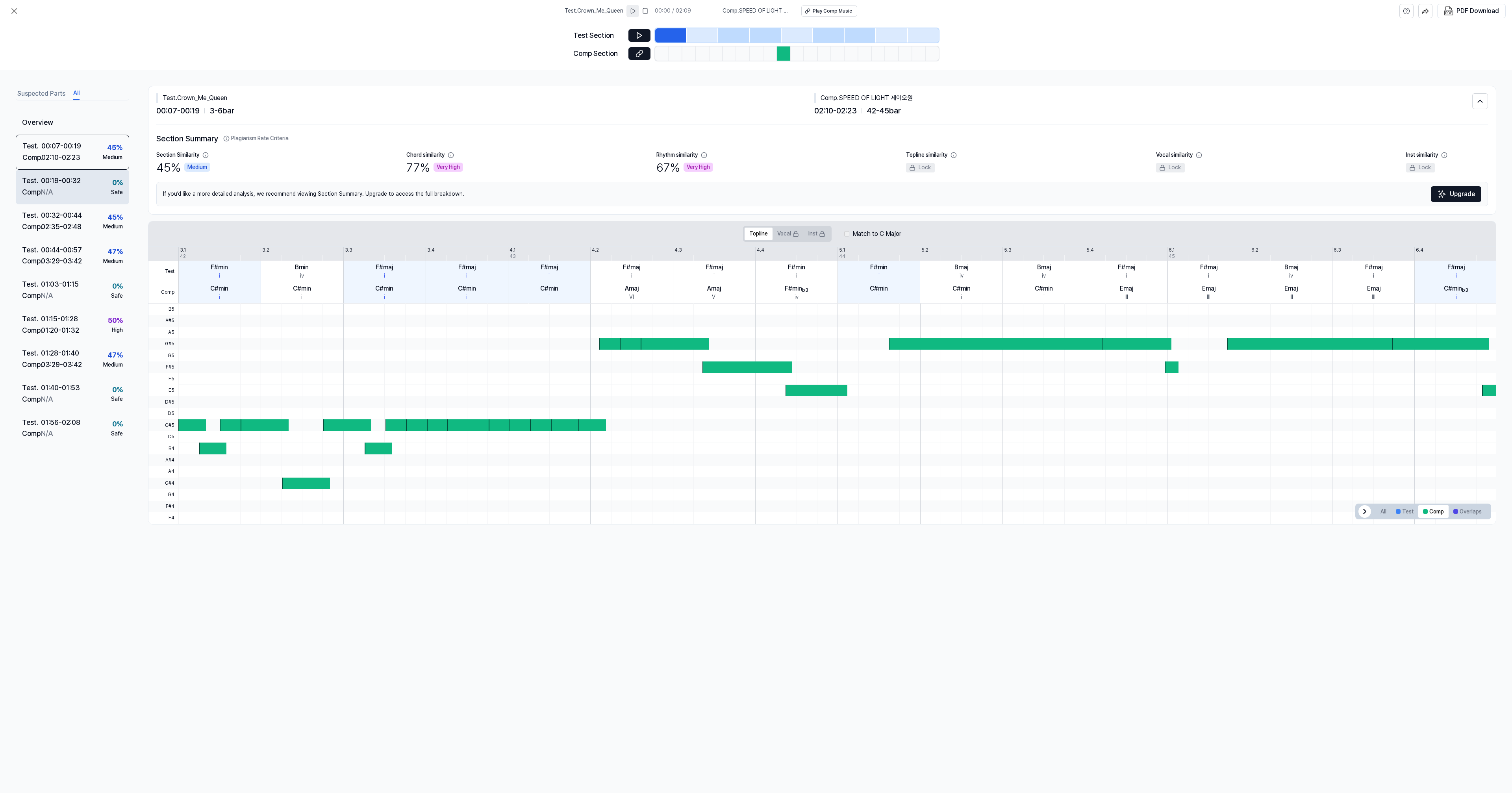
click at [63, 177] on div "00:19 - 00:32" at bounding box center [61, 181] width 40 height 12
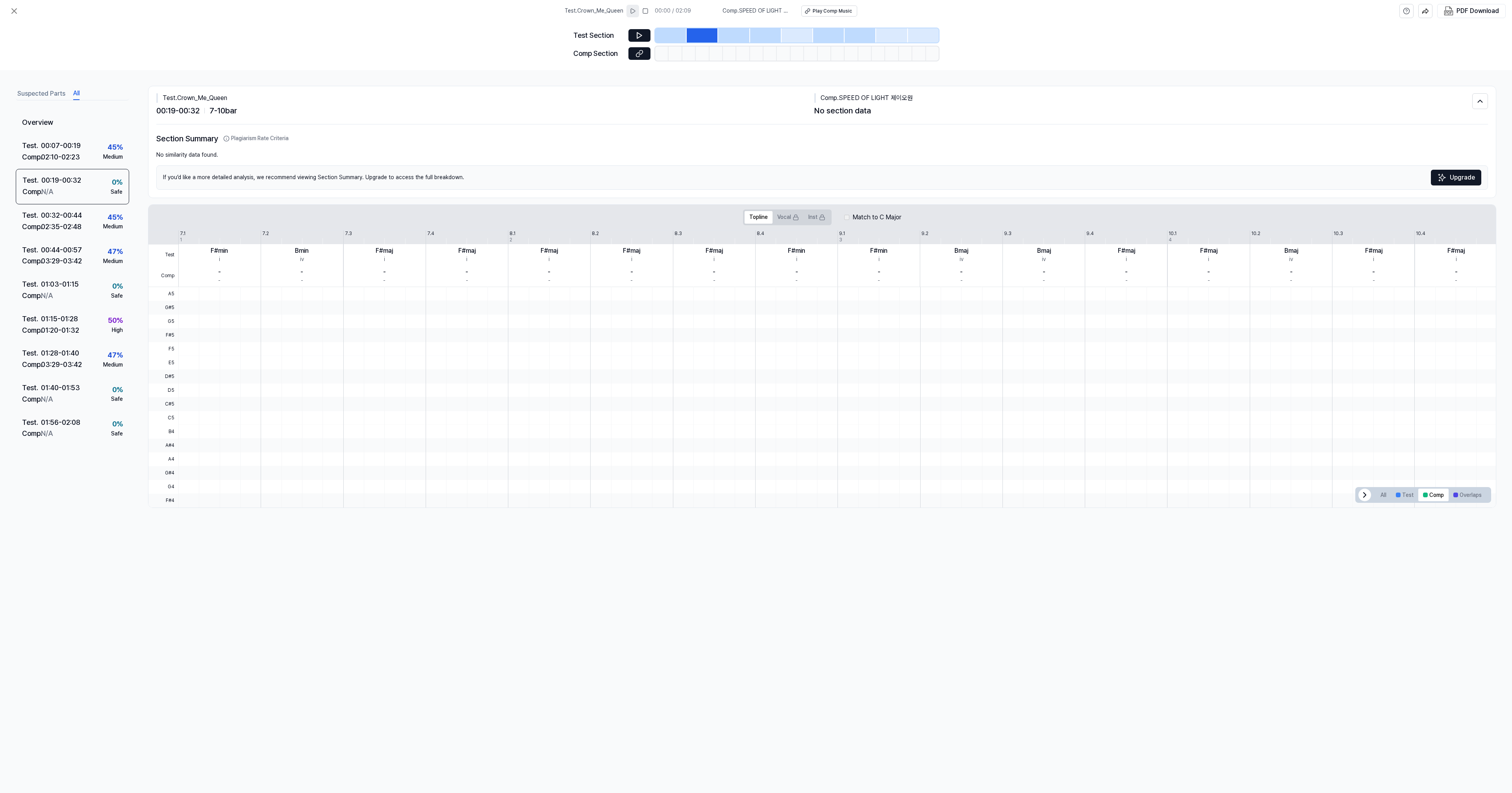
click at [42, 92] on button "Suspected Parts" at bounding box center [41, 93] width 48 height 13
click at [15, 12] on icon at bounding box center [14, 11] width 5 height 5
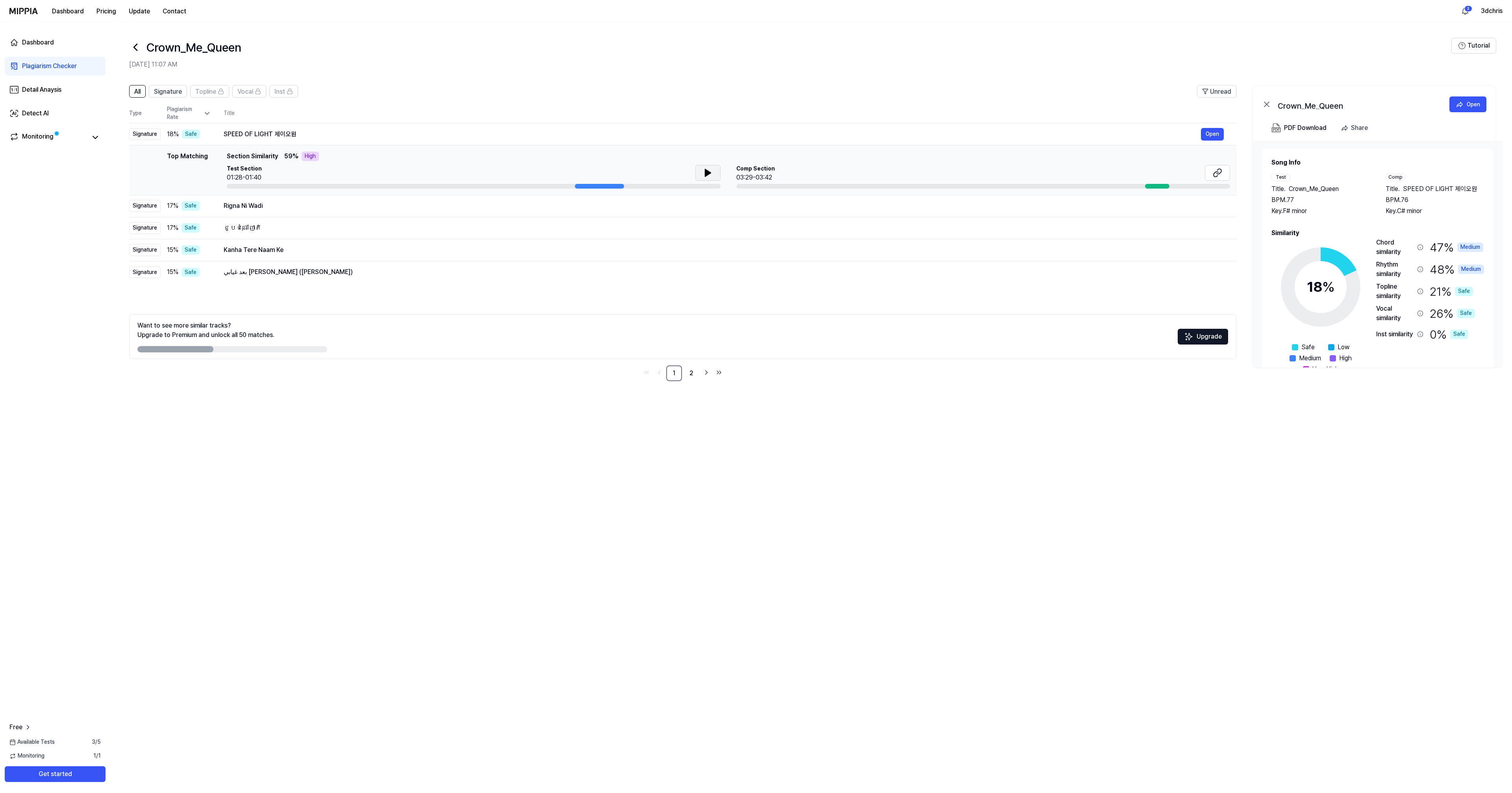
click at [703, 175] on icon at bounding box center [708, 173] width 10 height 10
click at [709, 173] on icon at bounding box center [709, 173] width 2 height 6
click at [1161, 186] on div at bounding box center [1157, 186] width 25 height 5
click at [34, 138] on div "Monitoring" at bounding box center [38, 137] width 32 height 11
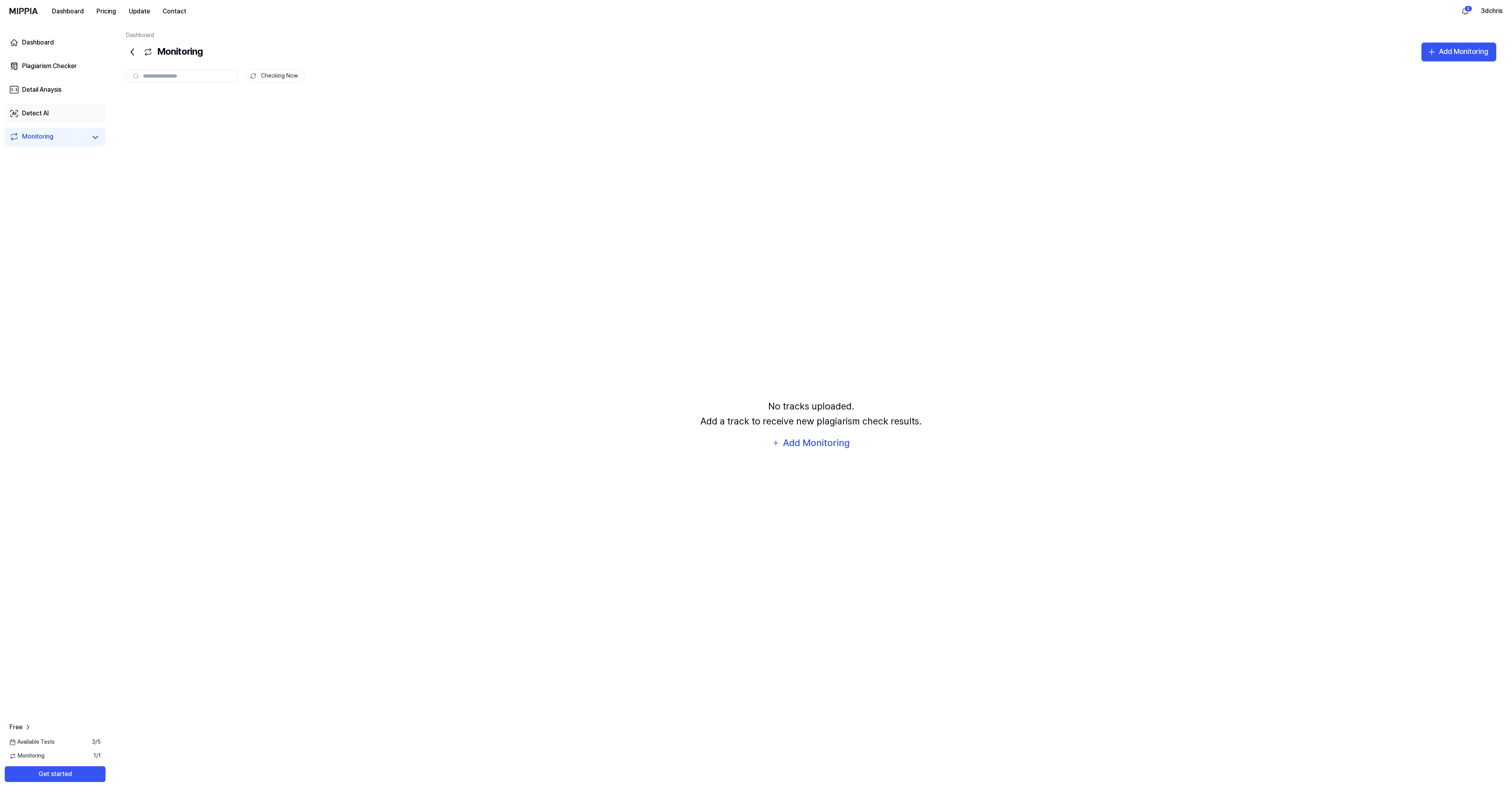
click at [33, 116] on div "Detect AI" at bounding box center [35, 113] width 27 height 10
click at [31, 89] on div "Detail Anaysis" at bounding box center [41, 90] width 39 height 10
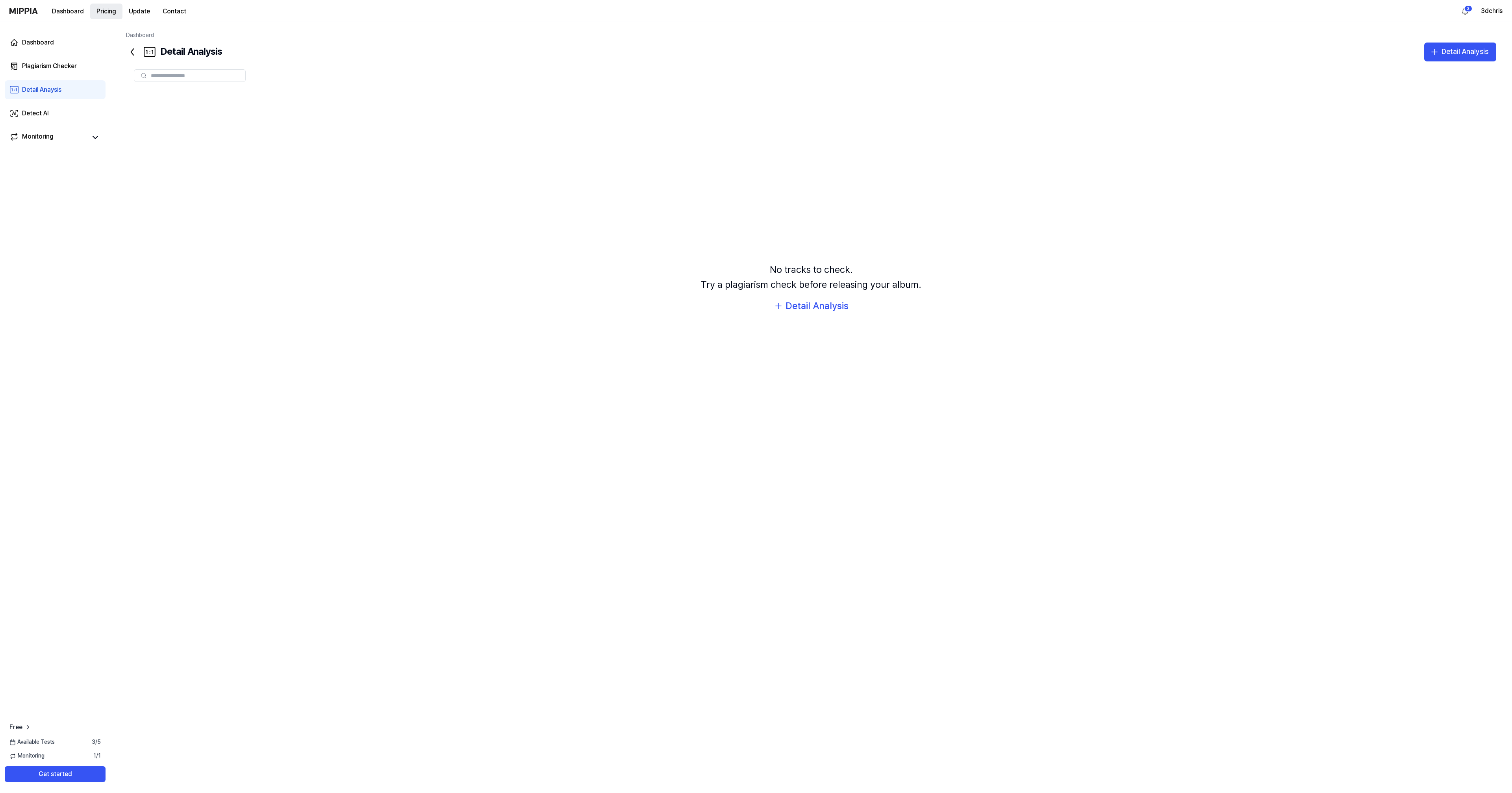
click at [108, 7] on button "Pricing" at bounding box center [106, 12] width 32 height 16
